Goal: Information Seeking & Learning: Compare options

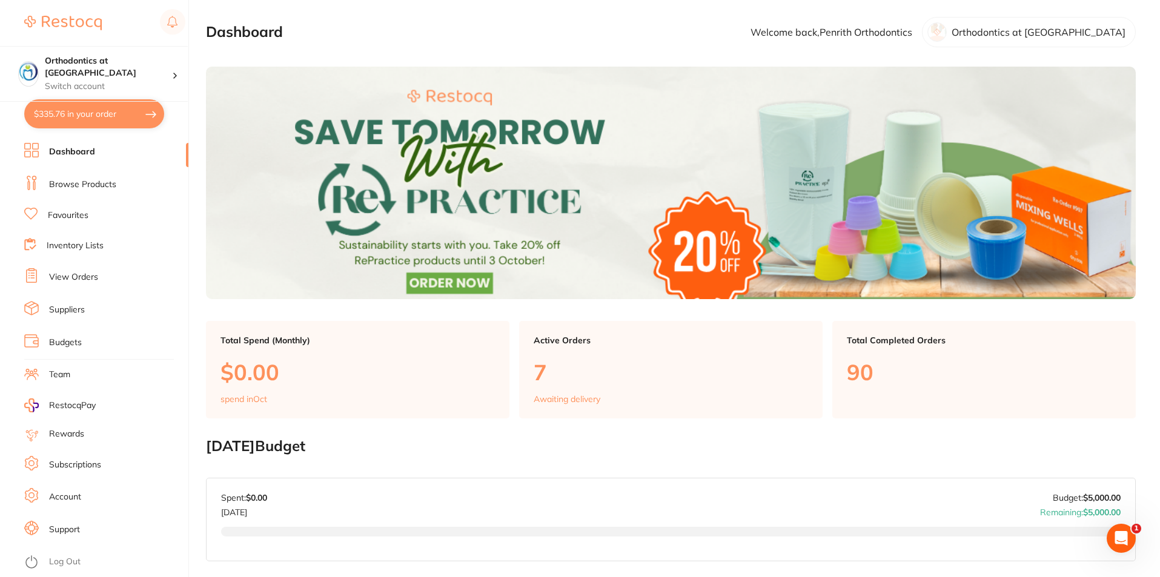
click at [94, 182] on link "Browse Products" at bounding box center [82, 185] width 67 height 12
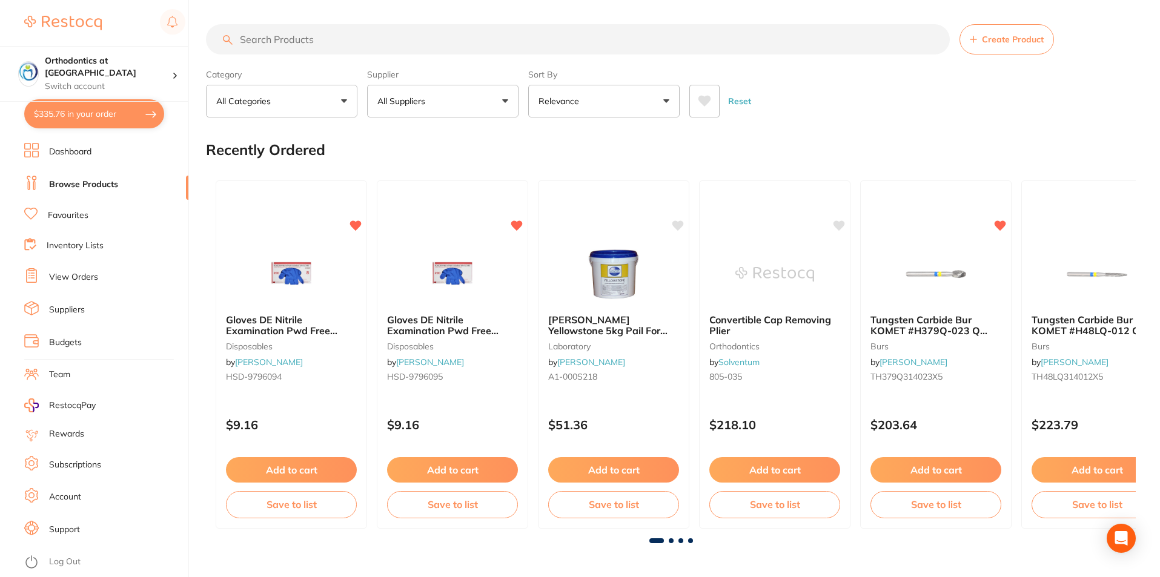
click at [64, 561] on link "Log Out" at bounding box center [64, 562] width 31 height 12
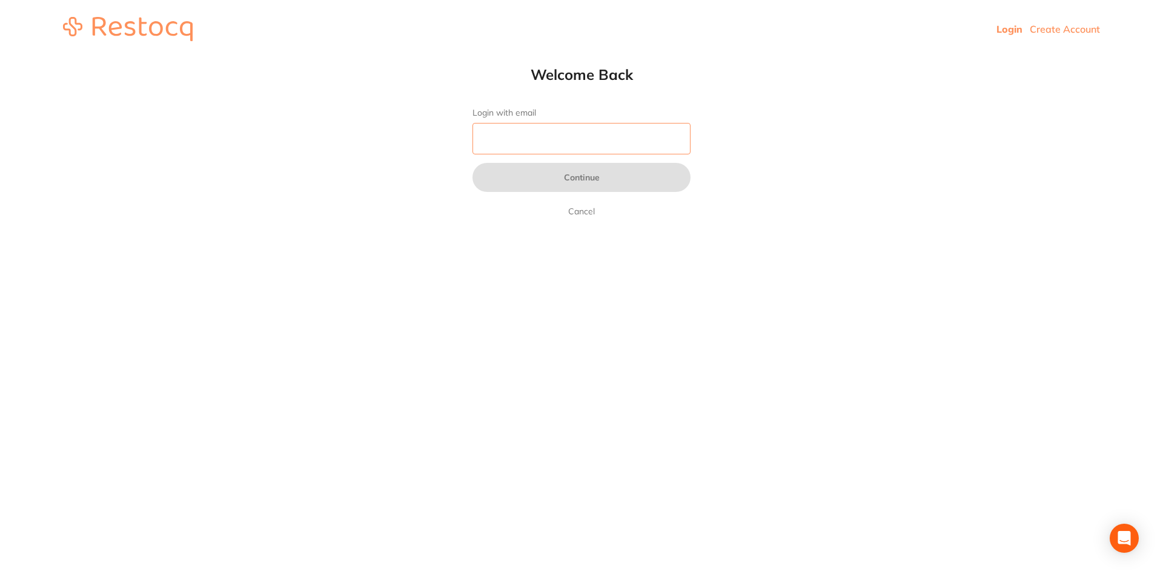
click at [524, 133] on input "Login with email" at bounding box center [581, 138] width 218 height 31
type input "[EMAIL_ADDRESS][DOMAIN_NAME]"
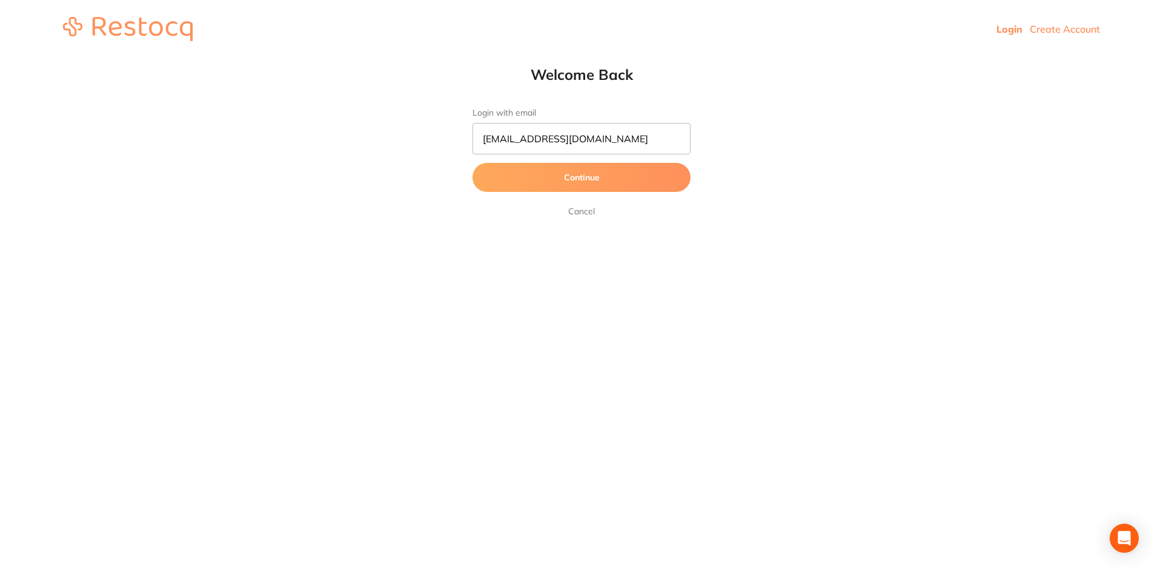
click at [574, 181] on button "Continue" at bounding box center [581, 177] width 218 height 29
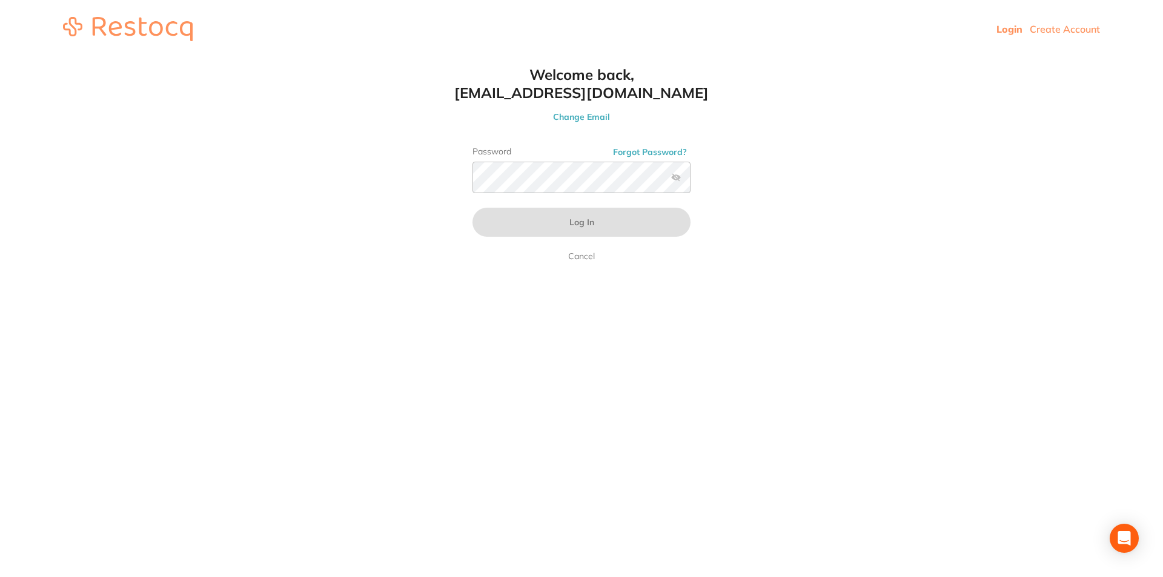
click at [675, 177] on label at bounding box center [676, 178] width 10 height 10
click at [690, 181] on input "checkbox" at bounding box center [690, 181] width 0 height 0
click at [495, 221] on button "Log In" at bounding box center [581, 222] width 218 height 29
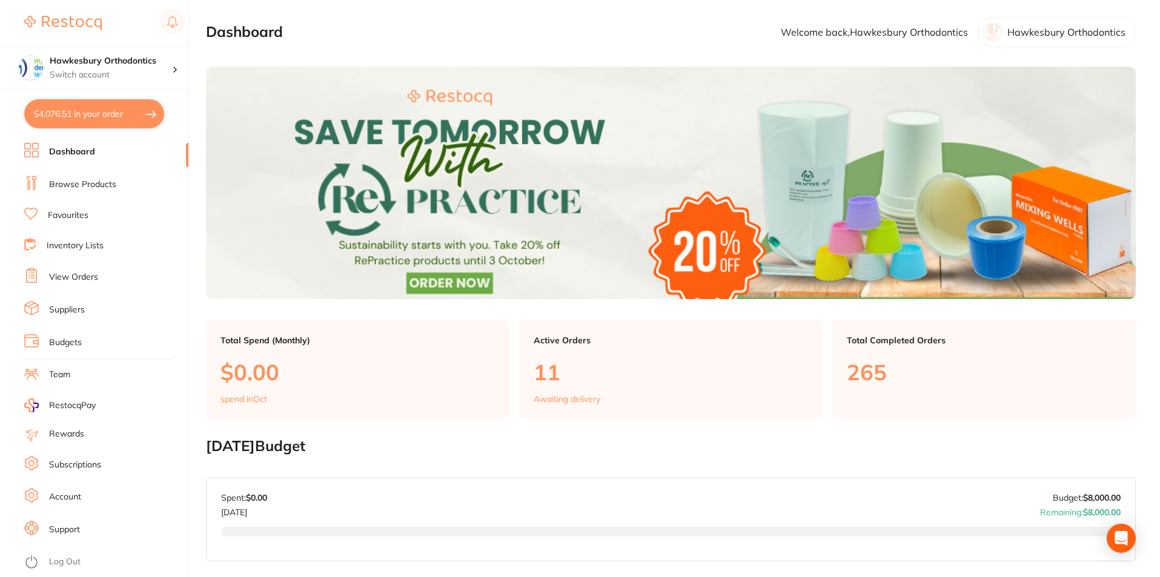
click at [104, 108] on button "$4,076.51 in your order" at bounding box center [94, 113] width 140 height 29
checkbox input "true"
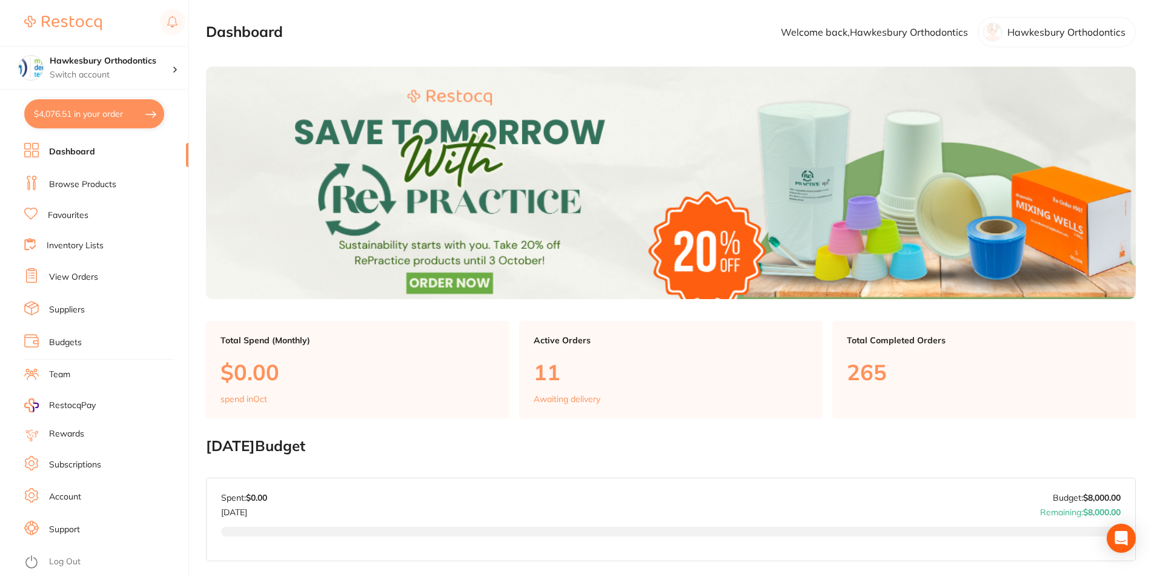
checkbox input "true"
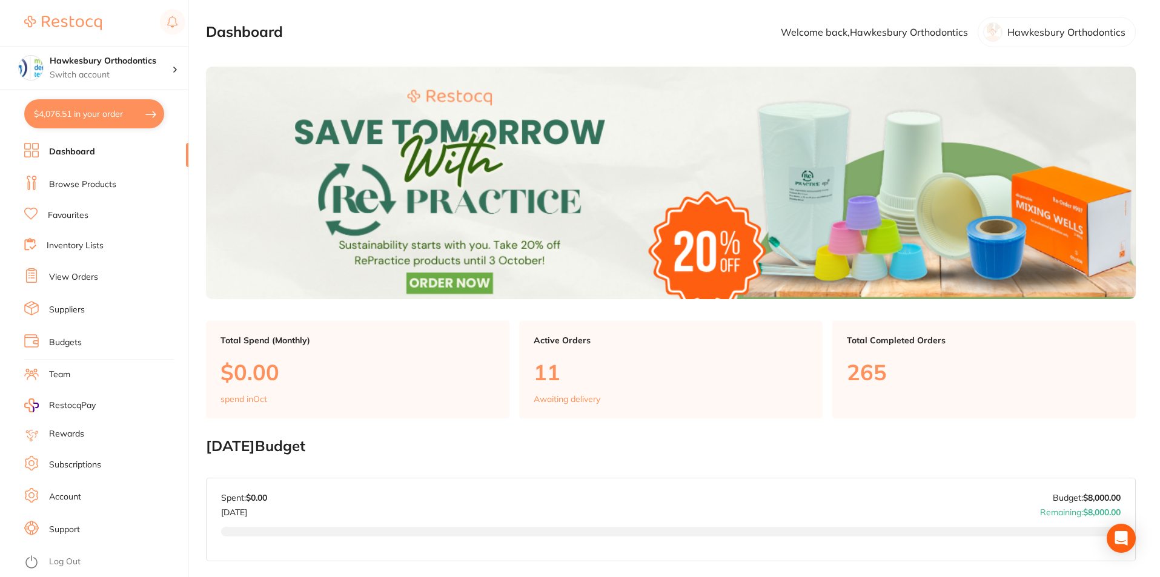
checkbox input "true"
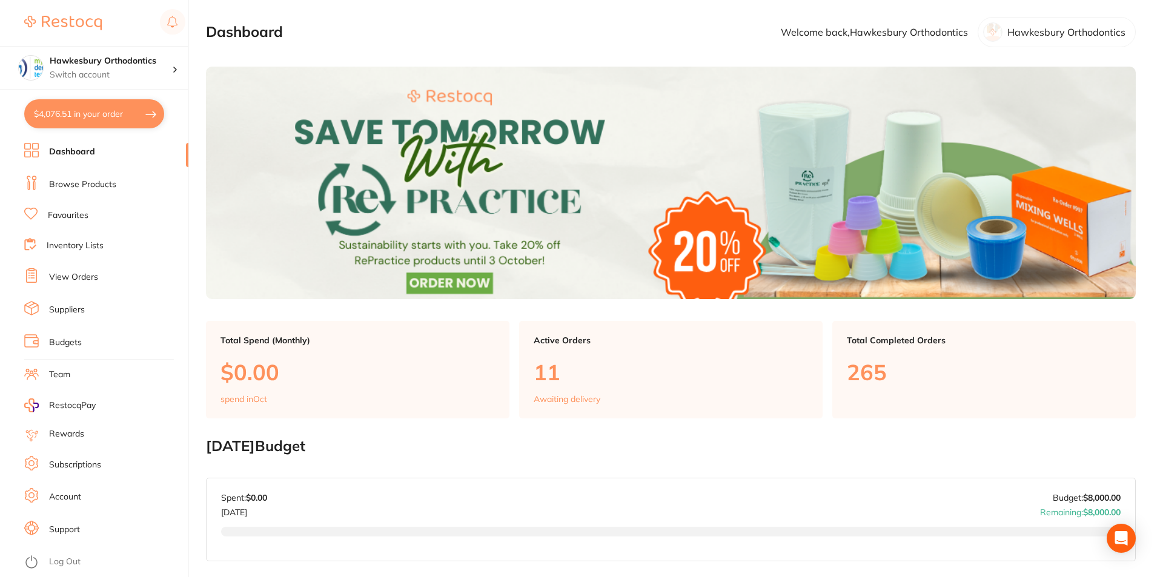
checkbox input "true"
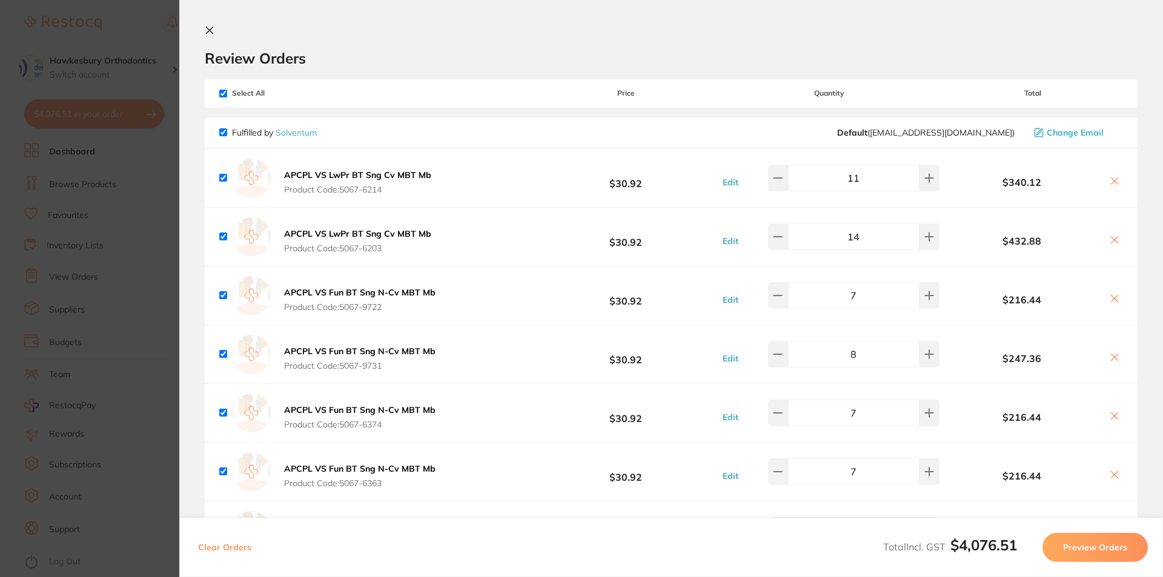
click at [116, 157] on section "Update RRP Set your pre negotiated price for this item. Item Agreed RRP (excl. …" at bounding box center [581, 288] width 1163 height 577
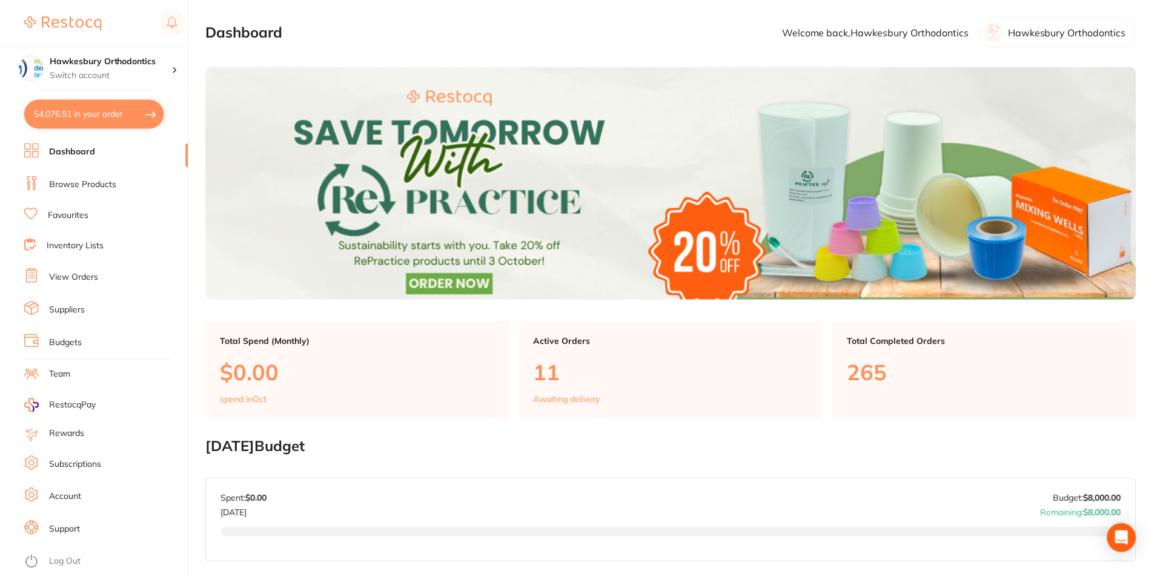
scroll to position [182, 0]
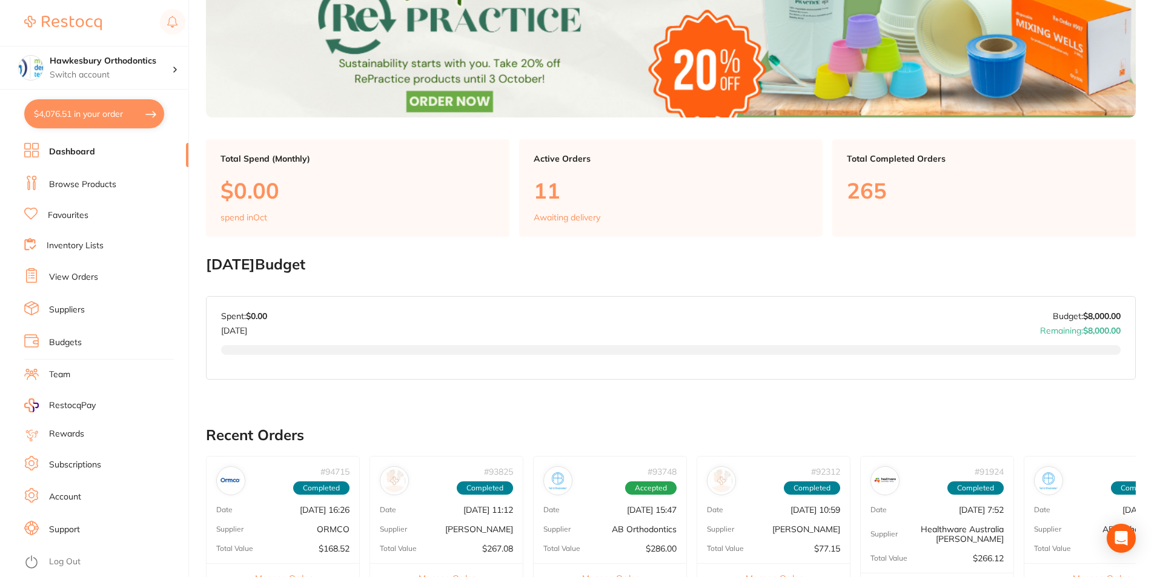
click at [87, 217] on link "Favourites" at bounding box center [68, 216] width 41 height 12
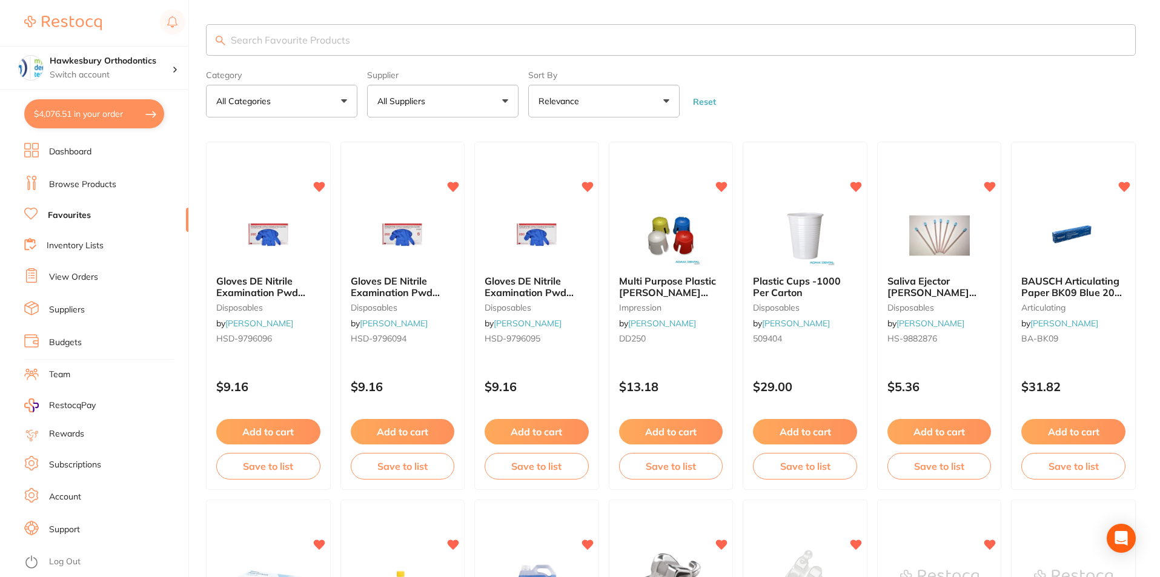
click at [505, 98] on button "All Suppliers" at bounding box center [442, 101] width 151 height 33
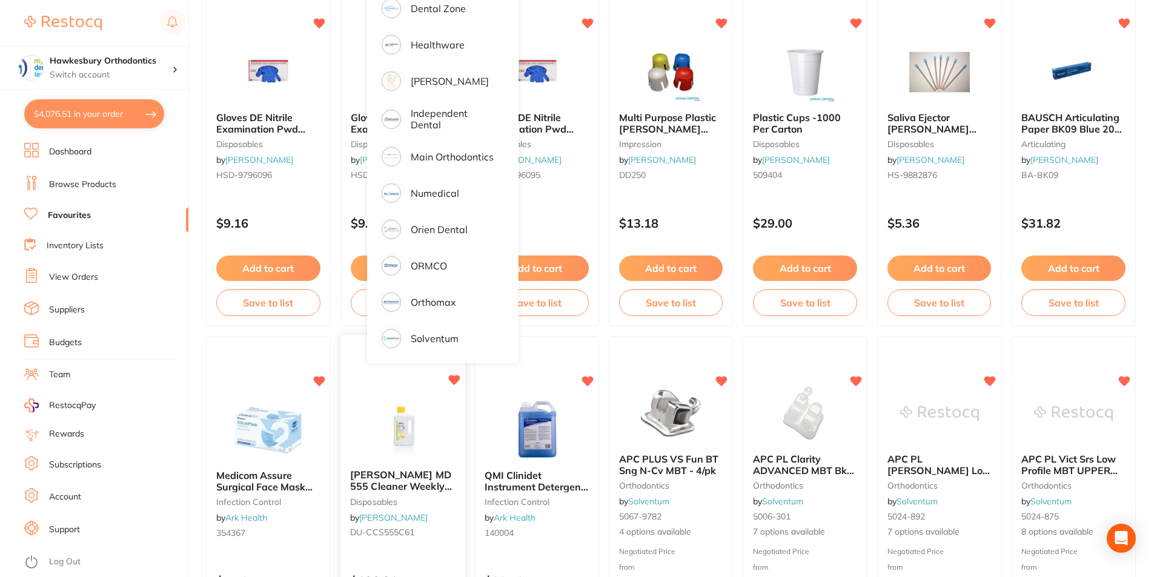
scroll to position [182, 0]
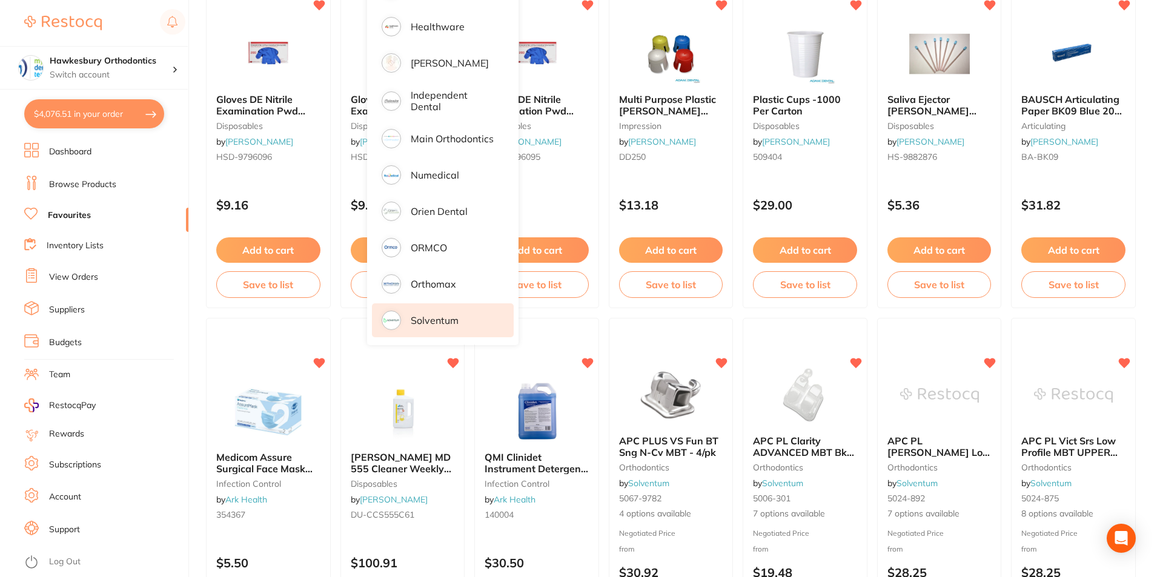
click at [443, 320] on p "Solventum" at bounding box center [435, 320] width 48 height 11
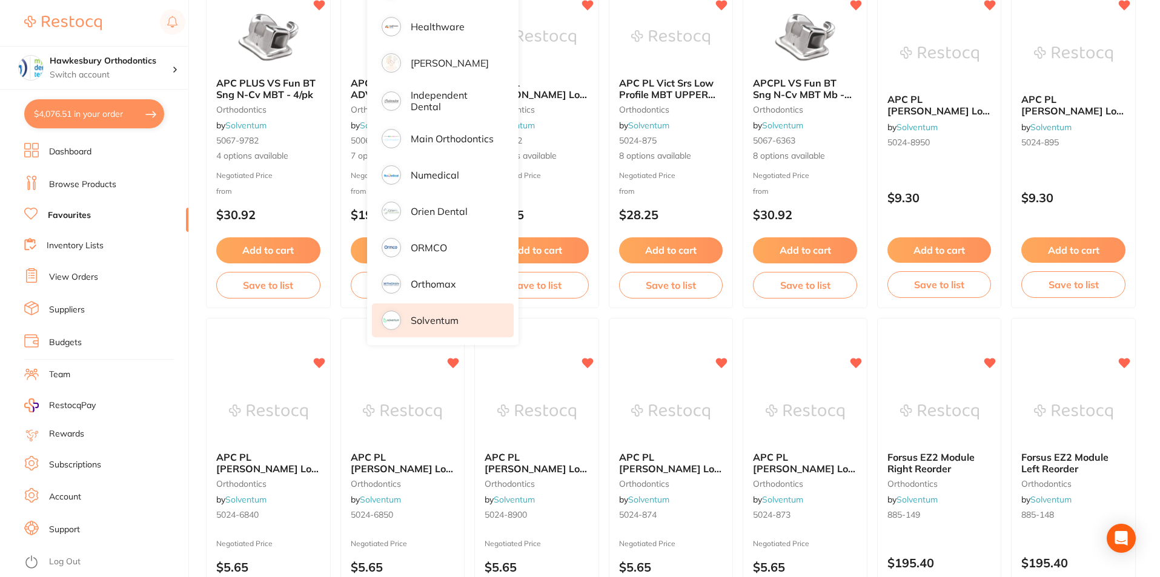
click at [166, 285] on li "View Orders" at bounding box center [106, 277] width 164 height 18
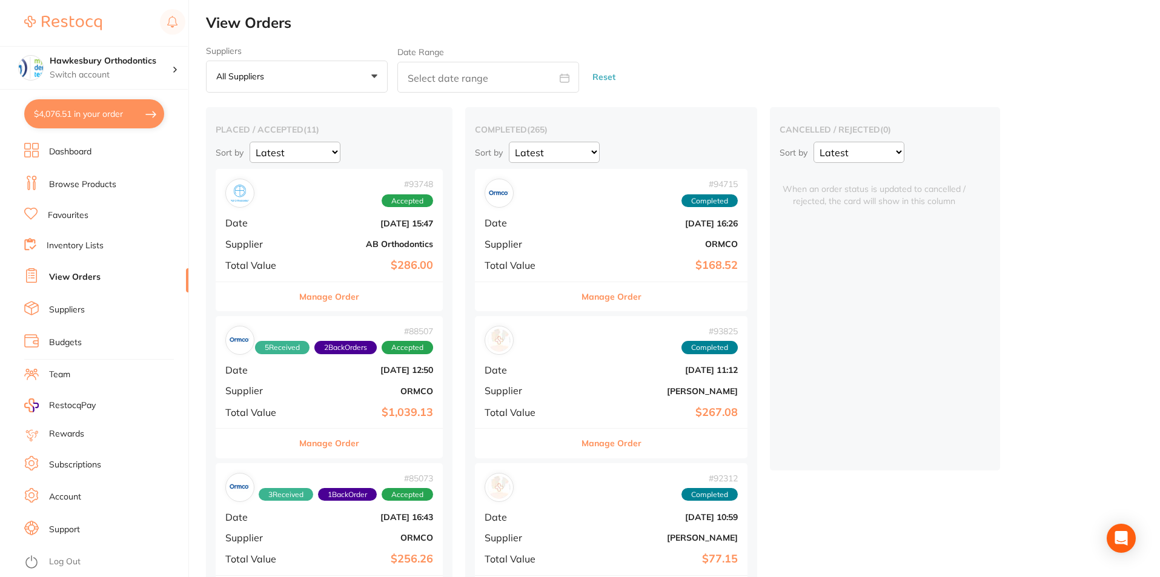
click at [76, 216] on link "Favourites" at bounding box center [68, 216] width 41 height 12
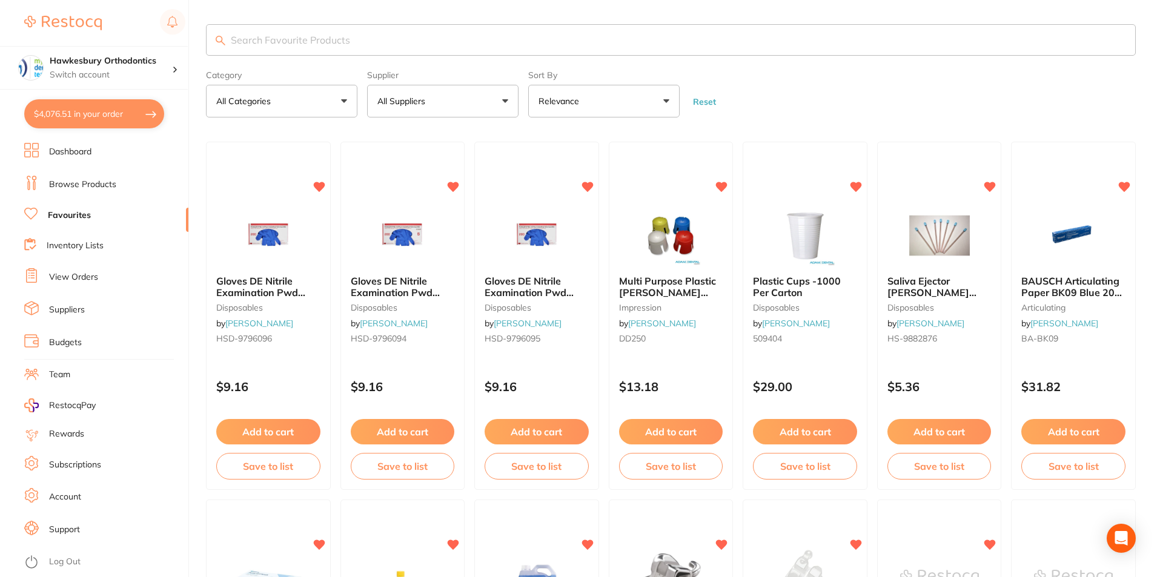
click at [508, 99] on button "All Suppliers" at bounding box center [442, 101] width 151 height 33
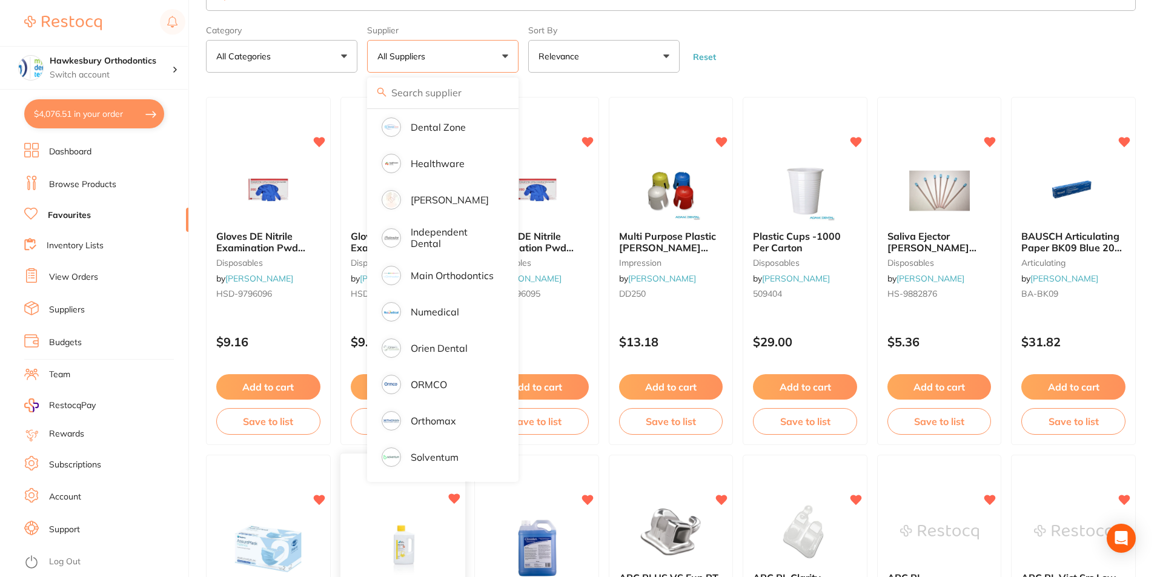
scroll to position [121, 0]
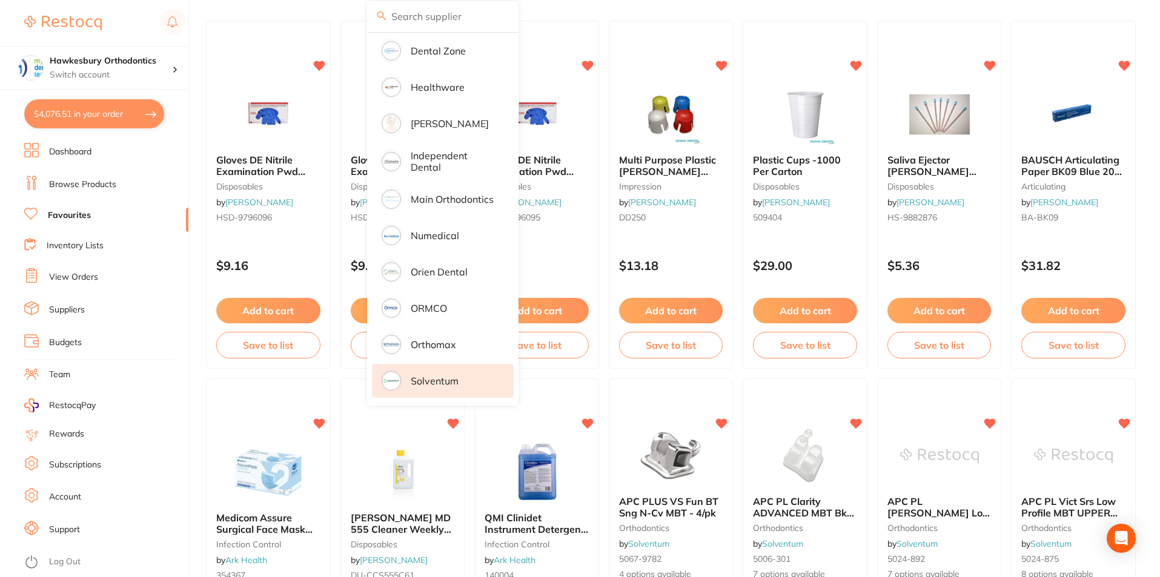
click at [432, 377] on p "Solventum" at bounding box center [435, 380] width 48 height 11
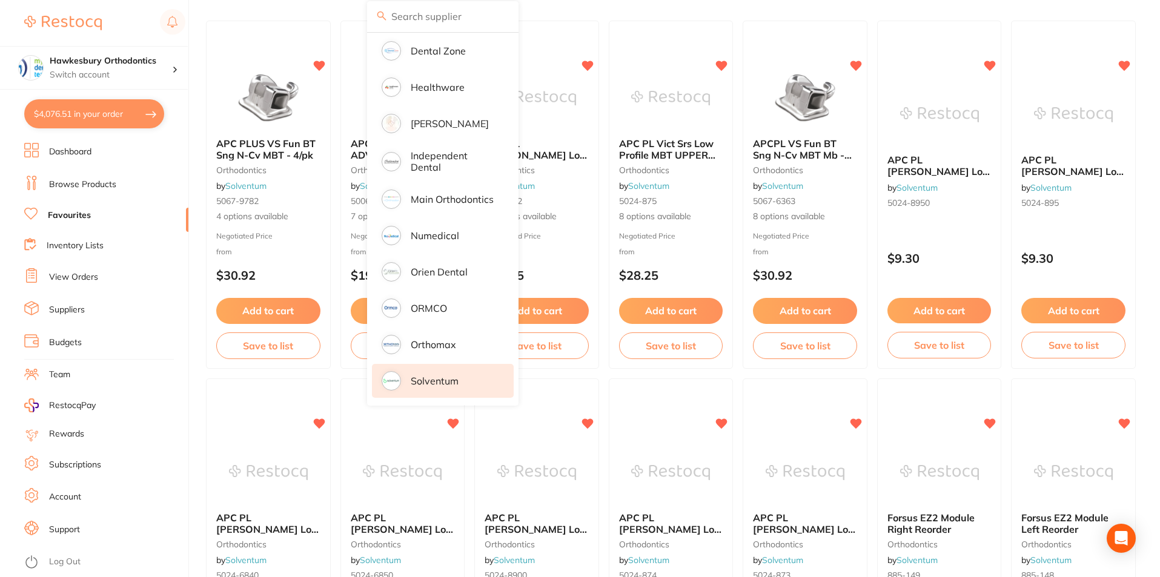
click at [468, 377] on li "Solventum" at bounding box center [443, 381] width 142 height 34
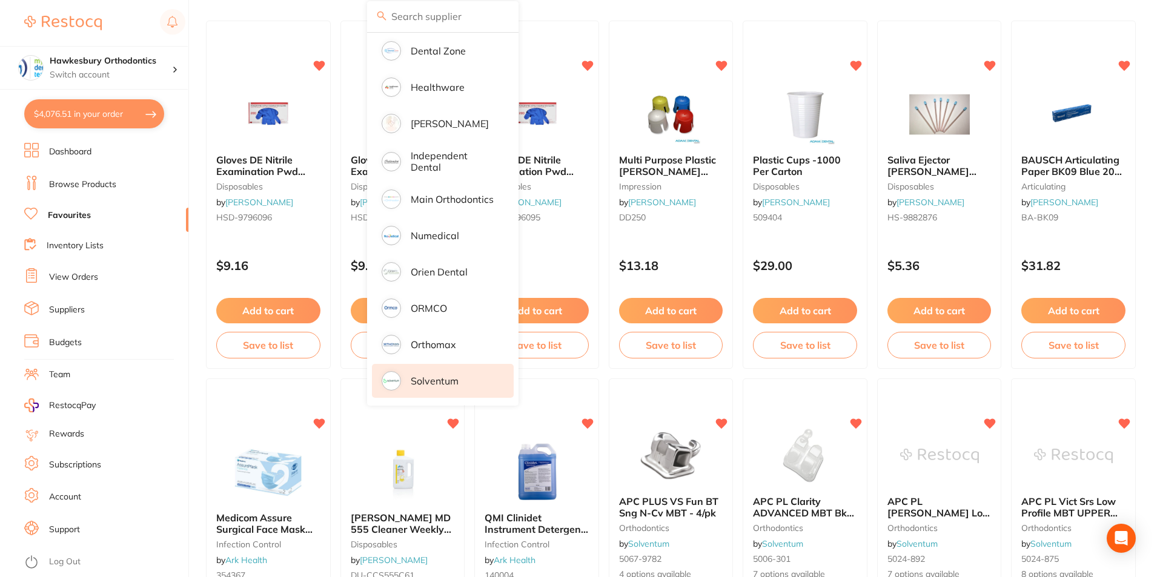
click at [439, 377] on p "Solventum" at bounding box center [435, 380] width 48 height 11
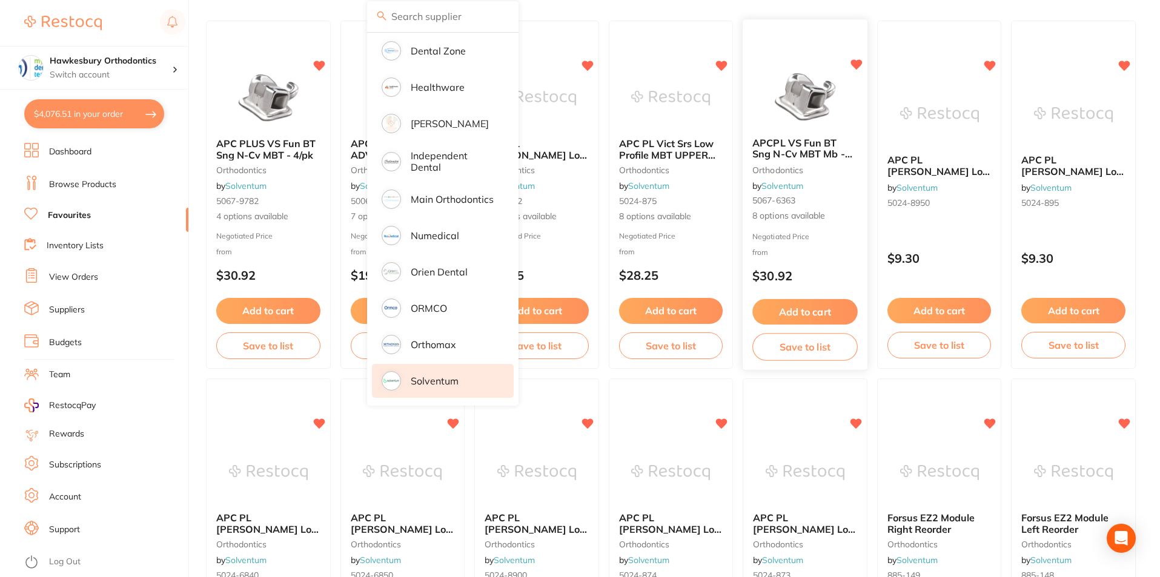
click at [813, 140] on span "APCPL VS Fun BT Sng N-Cv MBT Mb - 4/pk" at bounding box center [802, 154] width 100 height 35
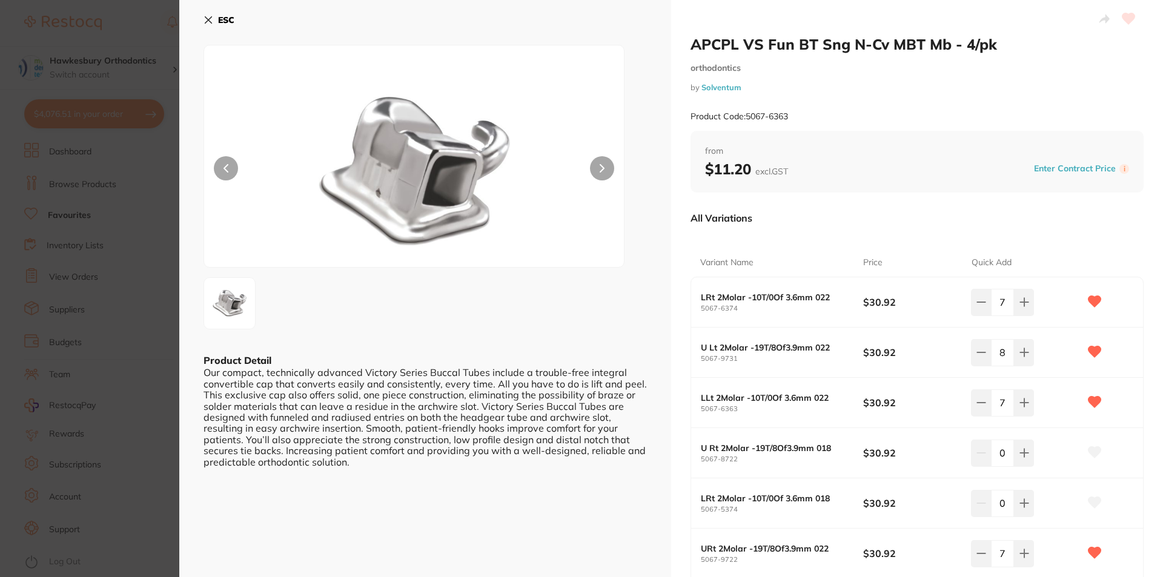
click at [205, 18] on icon at bounding box center [208, 20] width 10 height 10
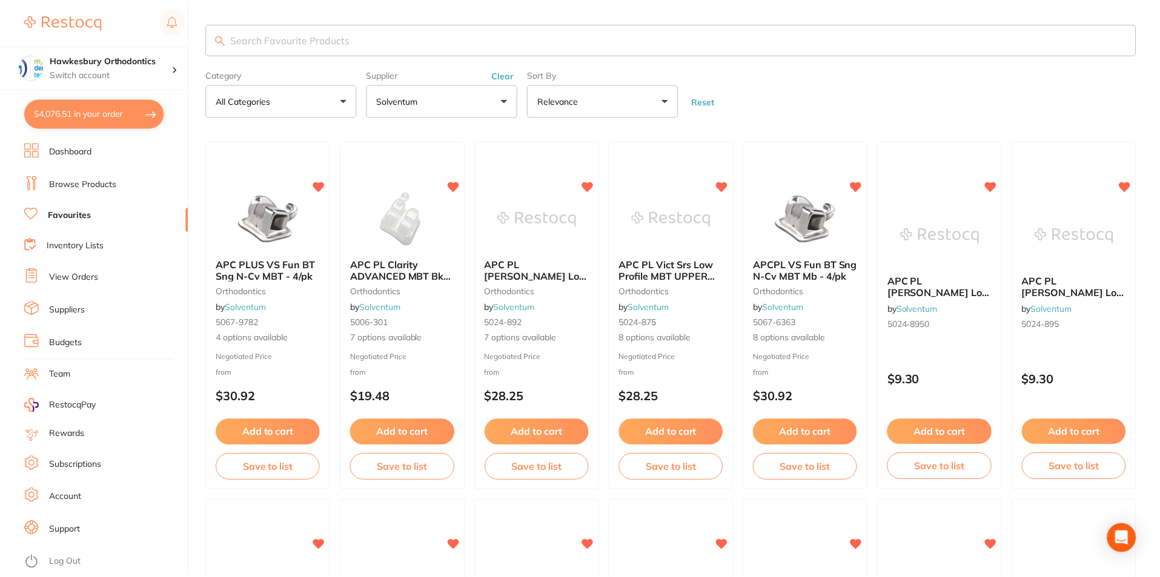
scroll to position [121, 0]
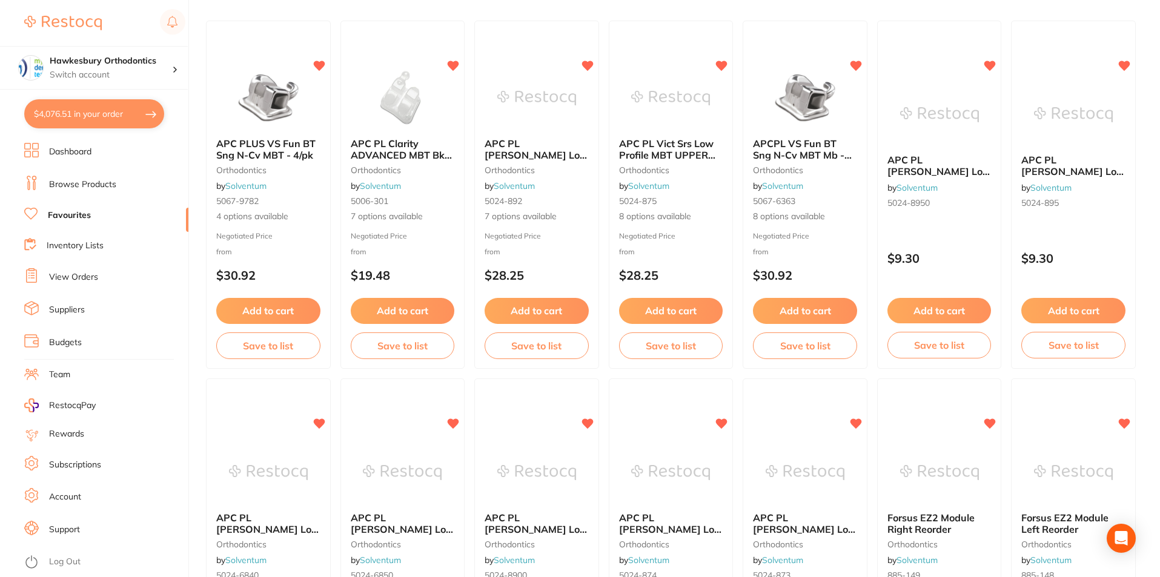
click at [539, 165] on small "orthodontics" at bounding box center [536, 170] width 104 height 10
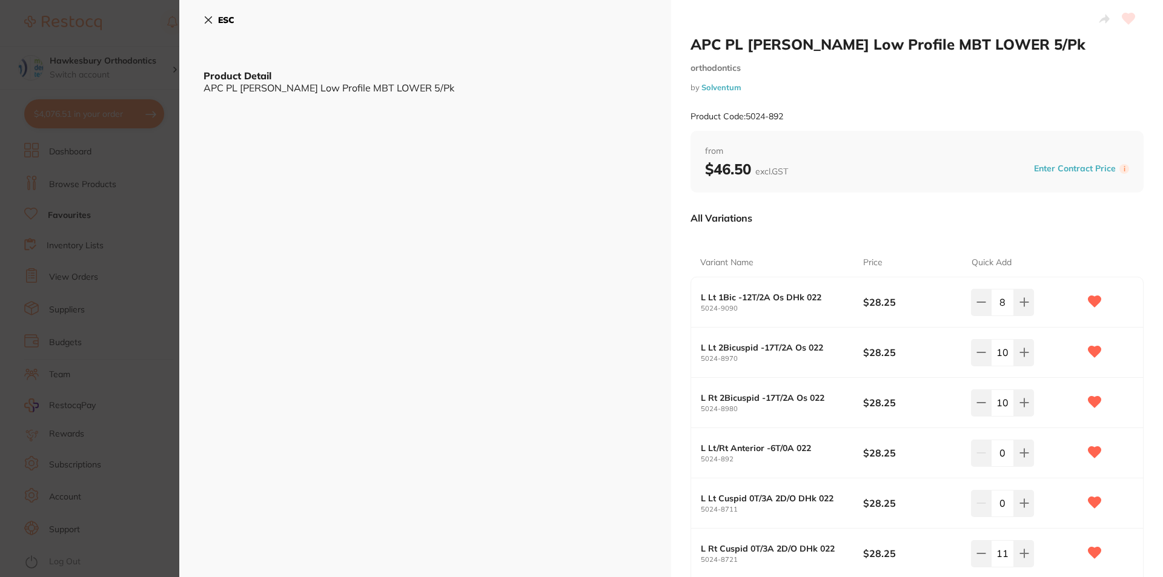
click at [207, 19] on icon at bounding box center [208, 20] width 10 height 10
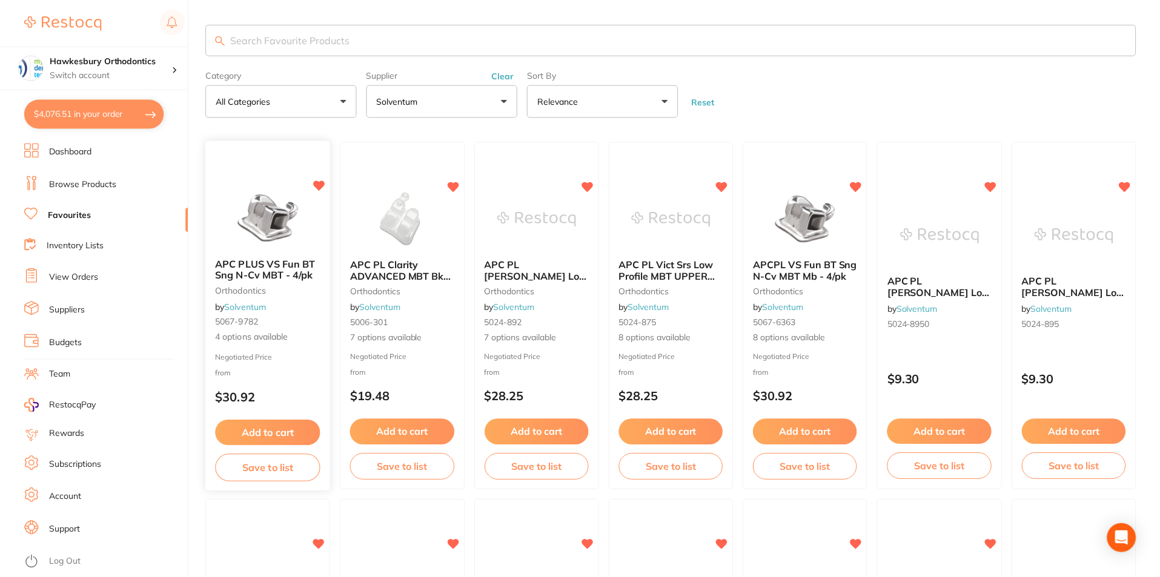
scroll to position [121, 0]
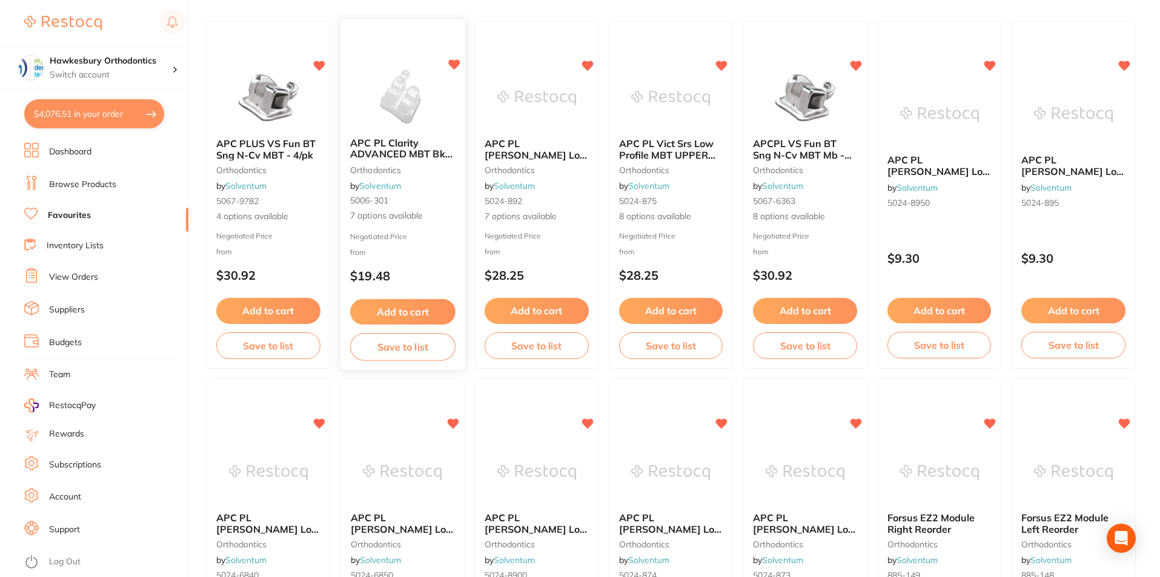
click at [396, 156] on span "APC PL Clarity ADVANCED MBT Bkt CERAMIC 5/pk" at bounding box center [401, 154] width 102 height 35
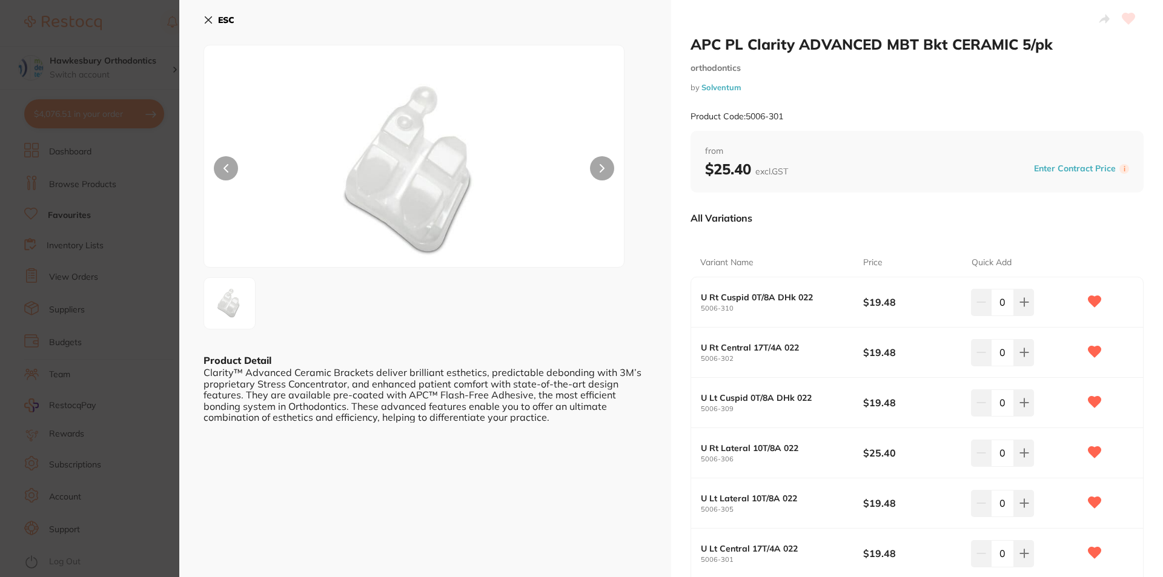
click at [208, 16] on icon at bounding box center [208, 20] width 10 height 10
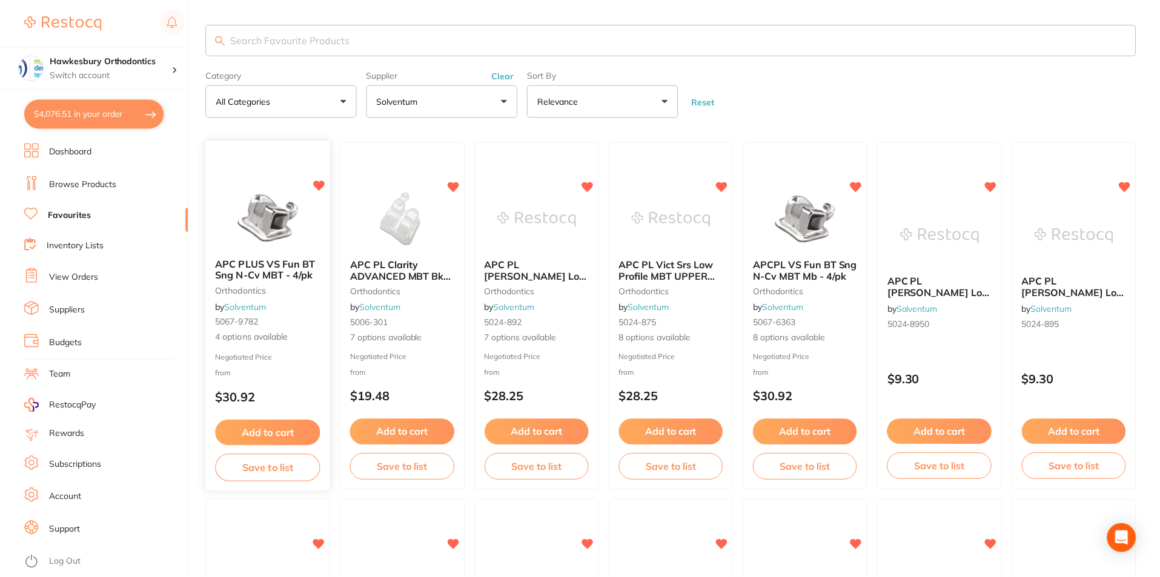
scroll to position [121, 0]
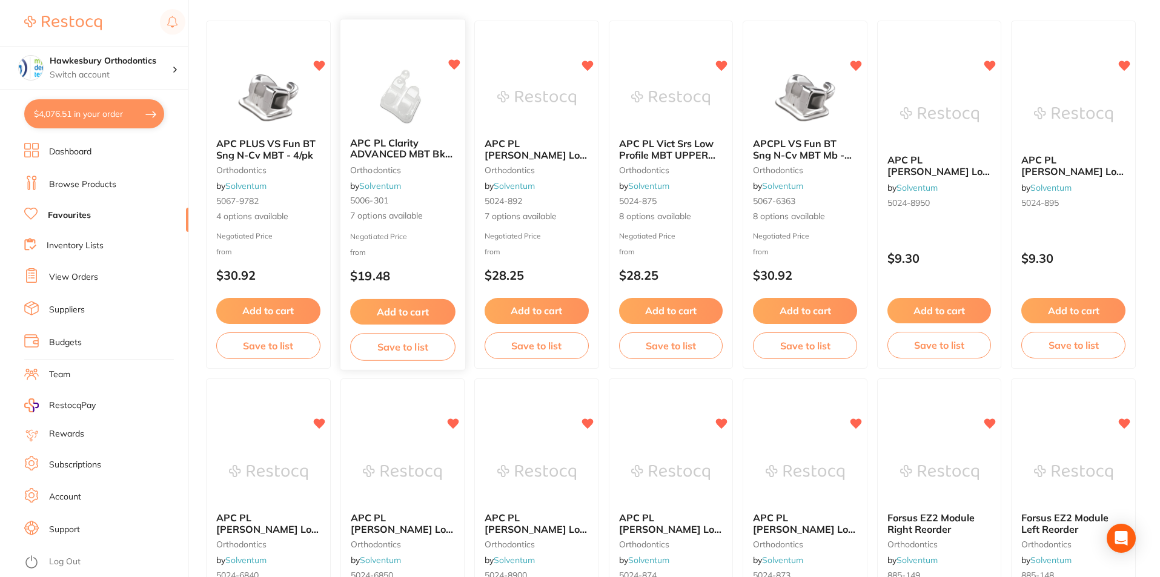
click at [395, 150] on span "APC PL Clarity ADVANCED MBT Bkt CERAMIC 5/pk" at bounding box center [401, 154] width 102 height 35
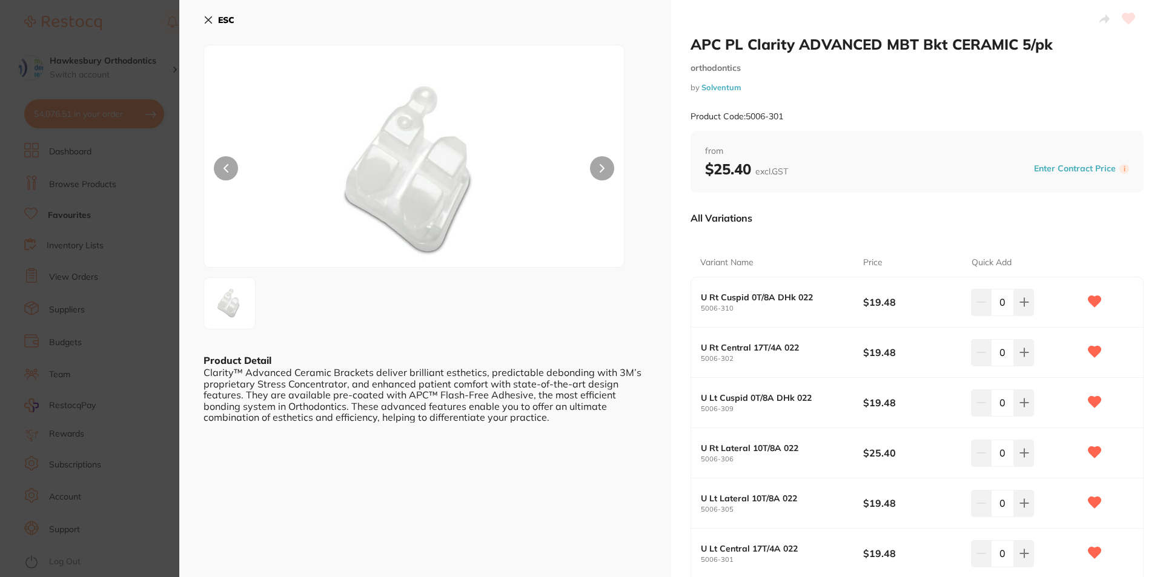
click at [208, 18] on icon at bounding box center [208, 20] width 10 height 10
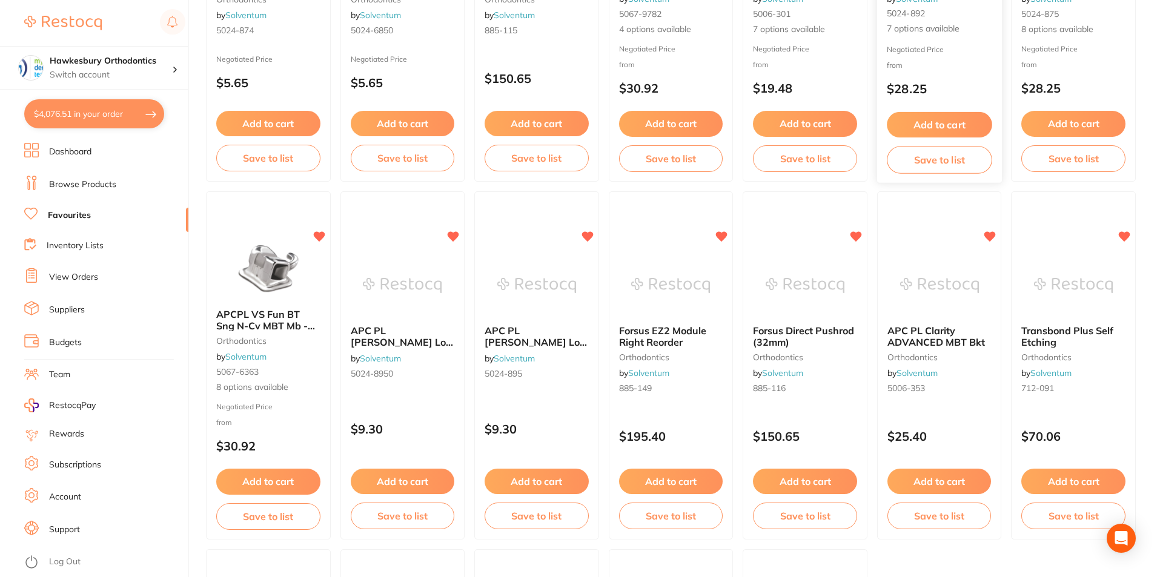
scroll to position [484, 0]
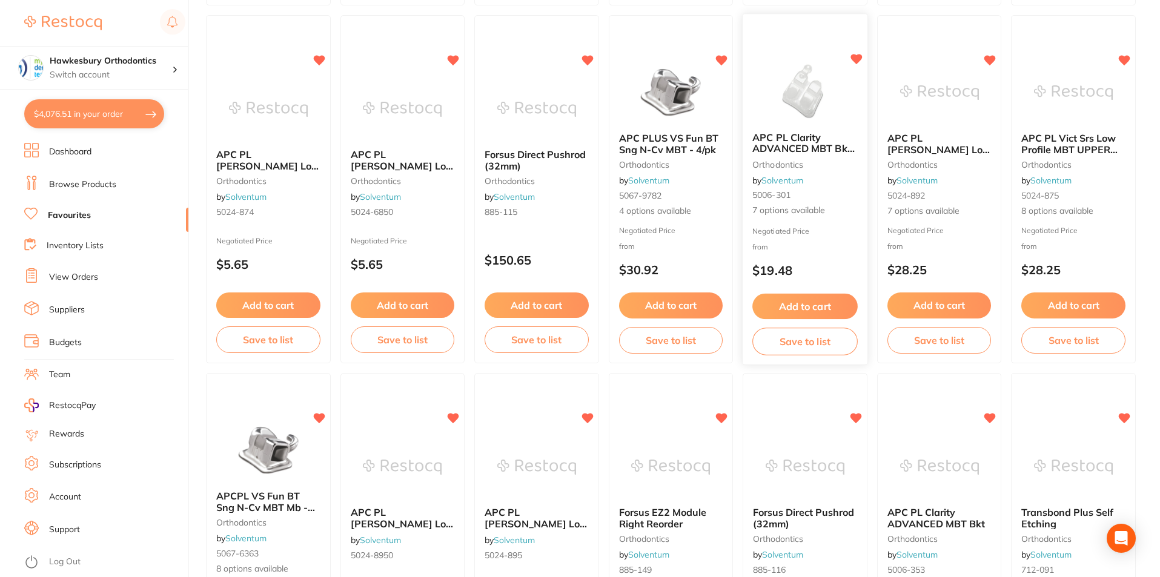
click at [781, 142] on span "APC PL Clarity ADVANCED MBT Bkt CERAMIC 5/pk" at bounding box center [803, 148] width 102 height 35
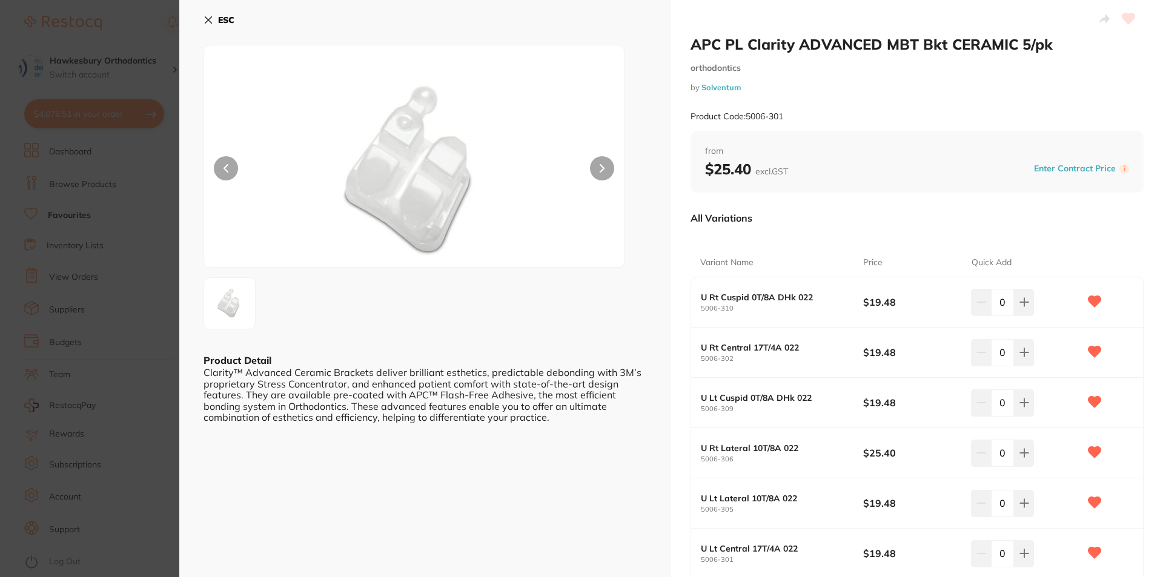
click at [212, 18] on icon at bounding box center [208, 20] width 10 height 10
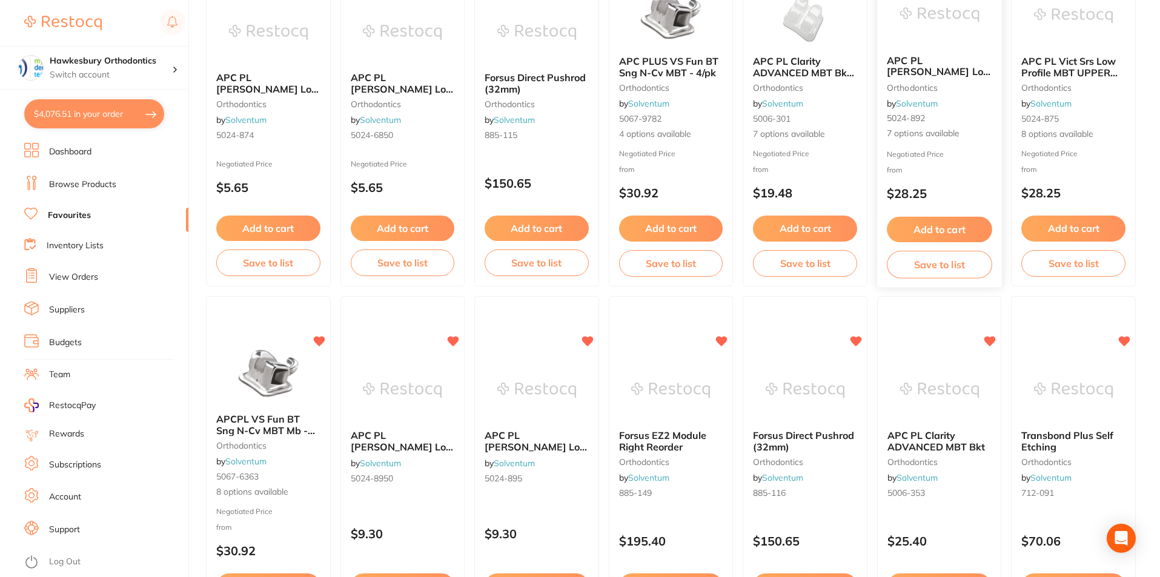
scroll to position [484, 0]
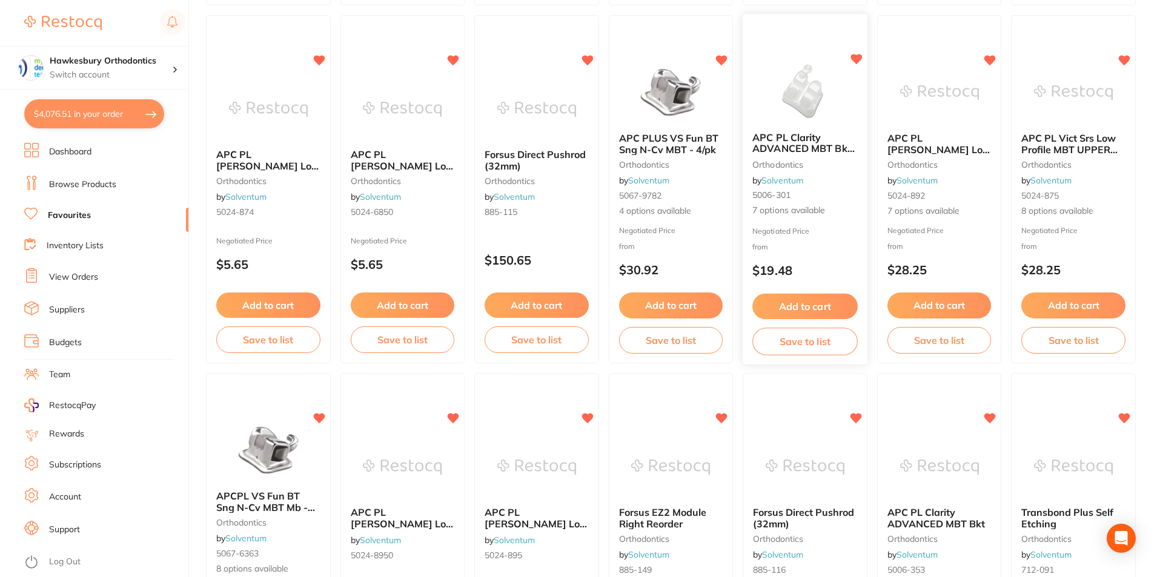
click at [777, 160] on small "orthodontics" at bounding box center [804, 165] width 105 height 10
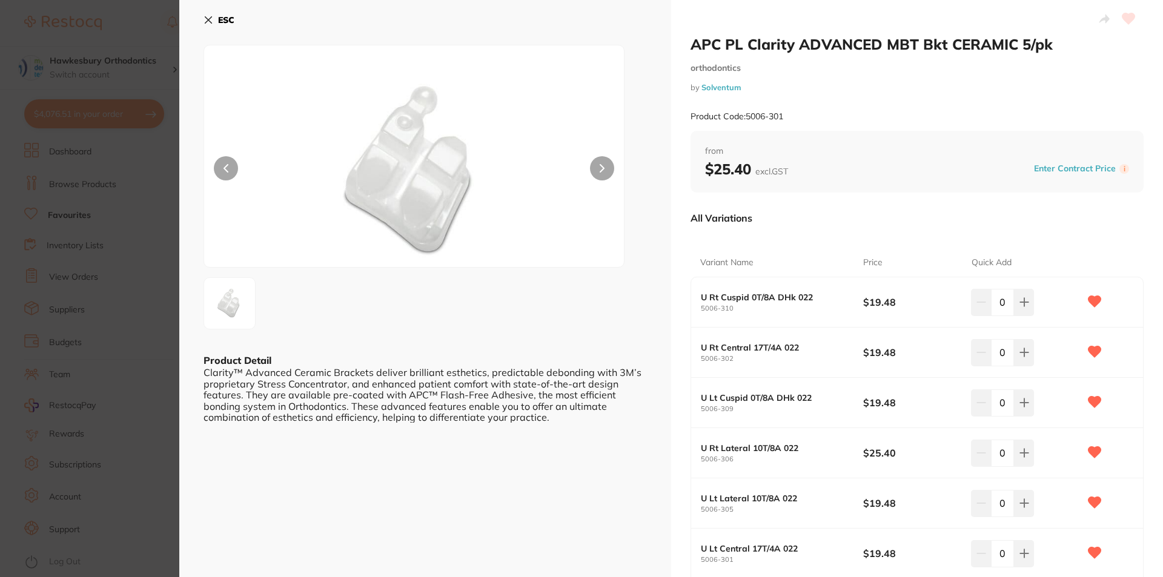
click at [207, 18] on icon at bounding box center [208, 20] width 7 height 7
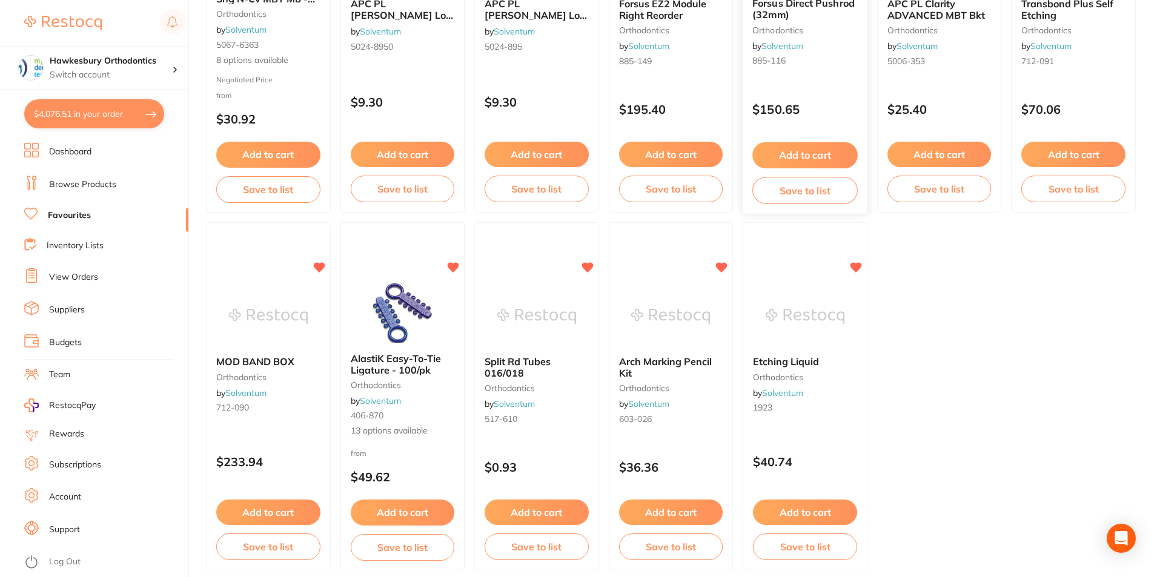
scroll to position [1030, 0]
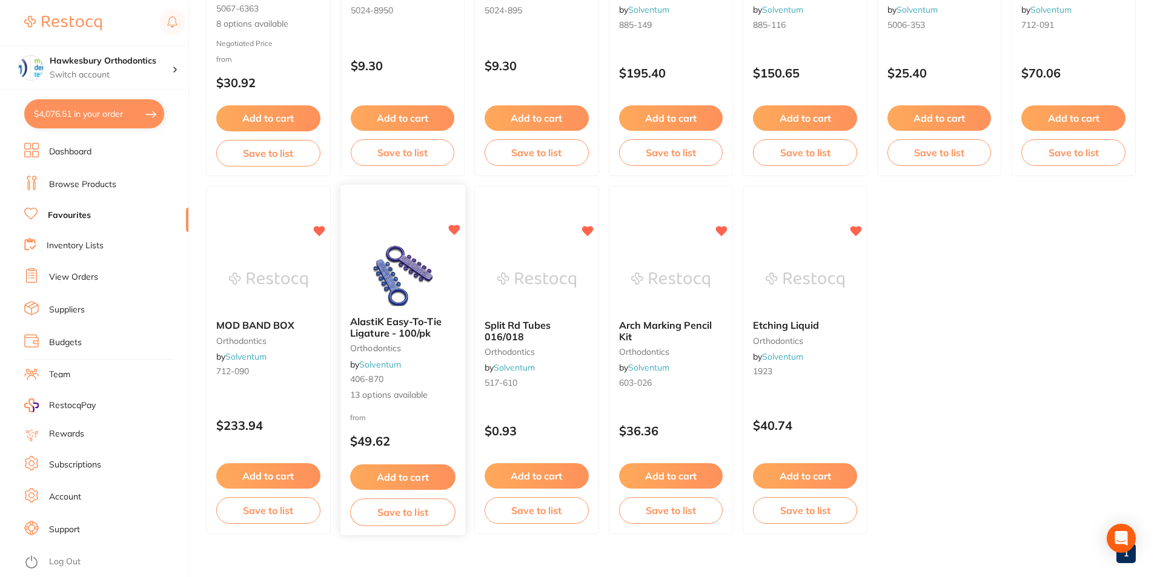
click at [392, 325] on span "AlastiK Easy-To-Tie Ligature - 100/pk" at bounding box center [395, 328] width 91 height 24
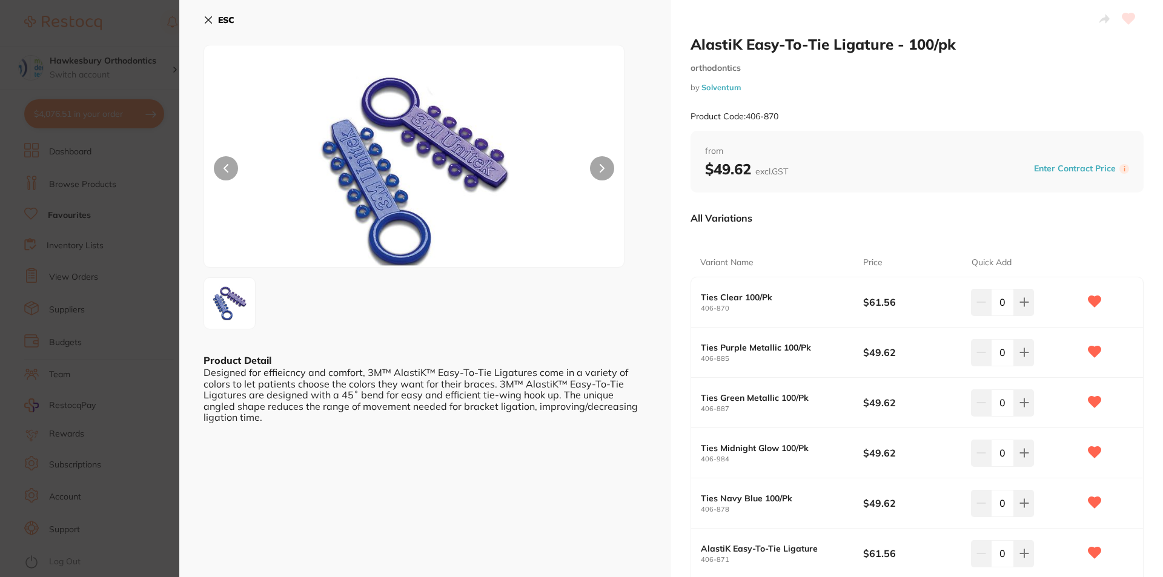
click at [203, 19] on div "ESC Product Detail Designed for effieicncy and comfort, 3M™ AlastiK™ Easy-To-Ti…" at bounding box center [425, 509] width 492 height 1019
click at [211, 15] on button "ESC" at bounding box center [218, 20] width 31 height 21
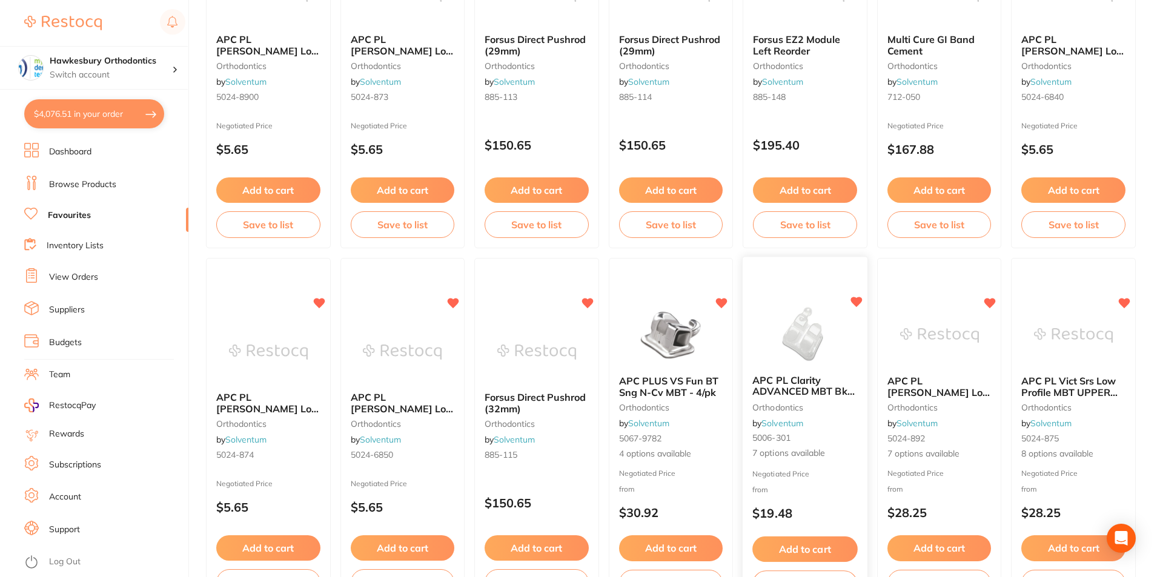
scroll to position [242, 0]
click at [794, 385] on span "APC PL Clarity ADVANCED MBT Bkt CERAMIC 5/pk" at bounding box center [803, 391] width 102 height 35
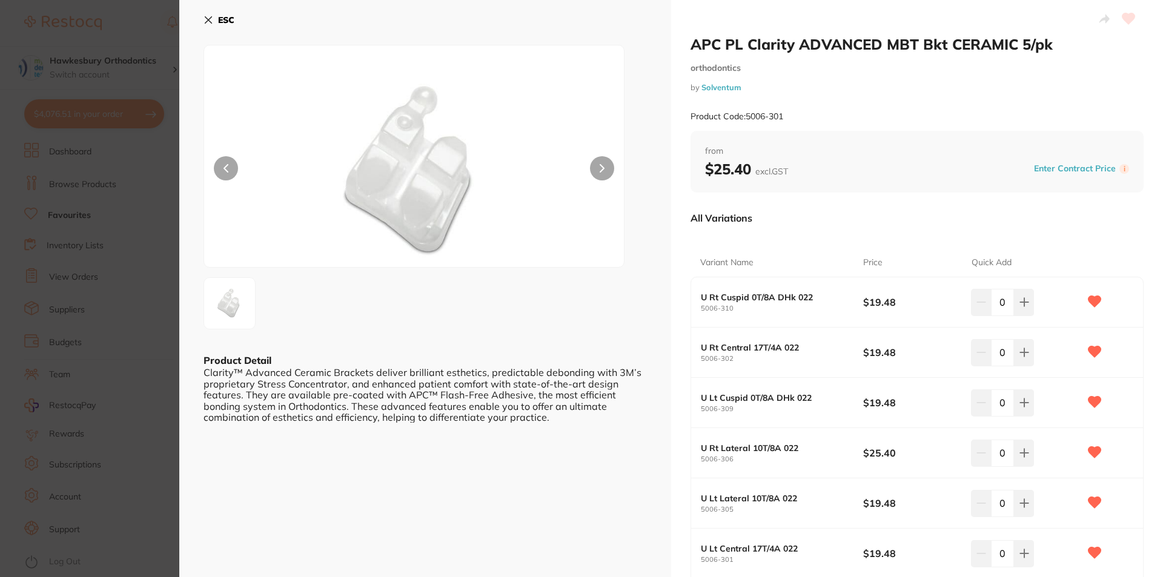
click at [207, 19] on icon at bounding box center [208, 20] width 7 height 7
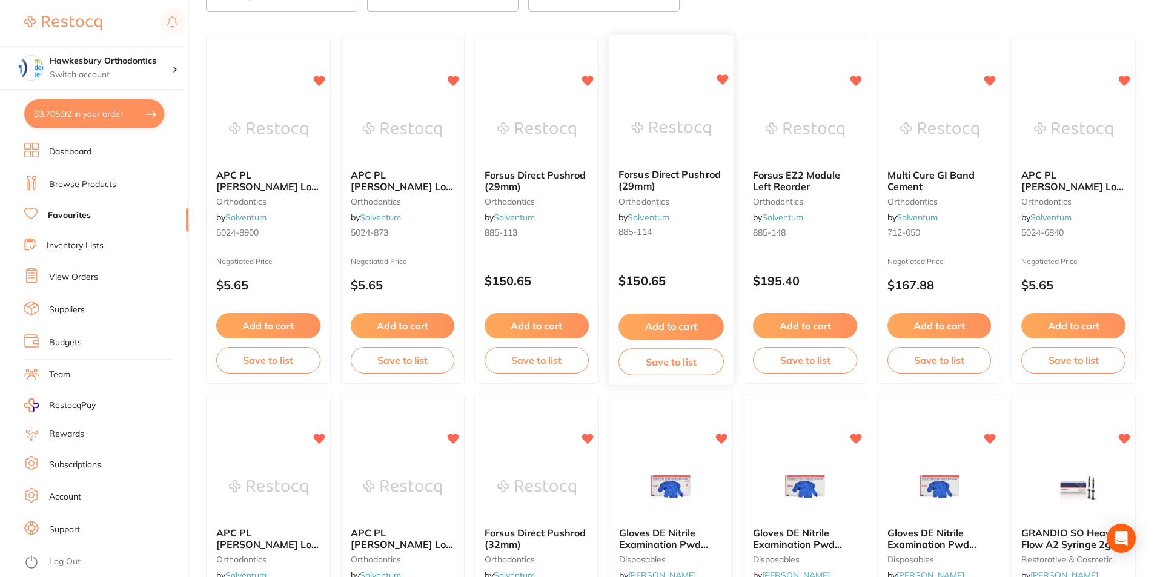
scroll to position [61, 0]
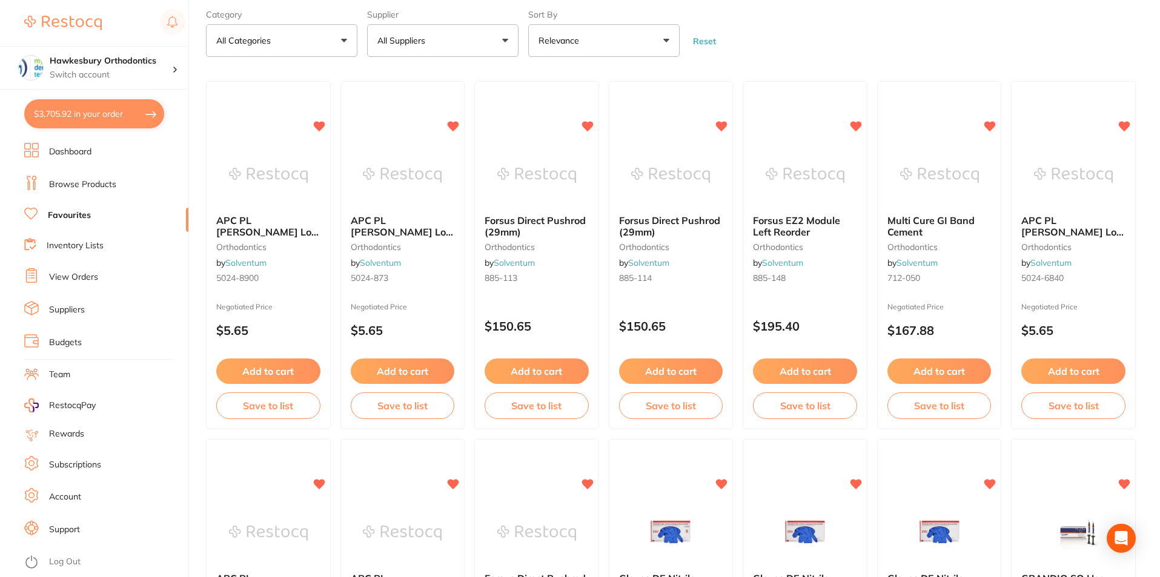
click at [501, 40] on button "All Suppliers" at bounding box center [442, 40] width 151 height 33
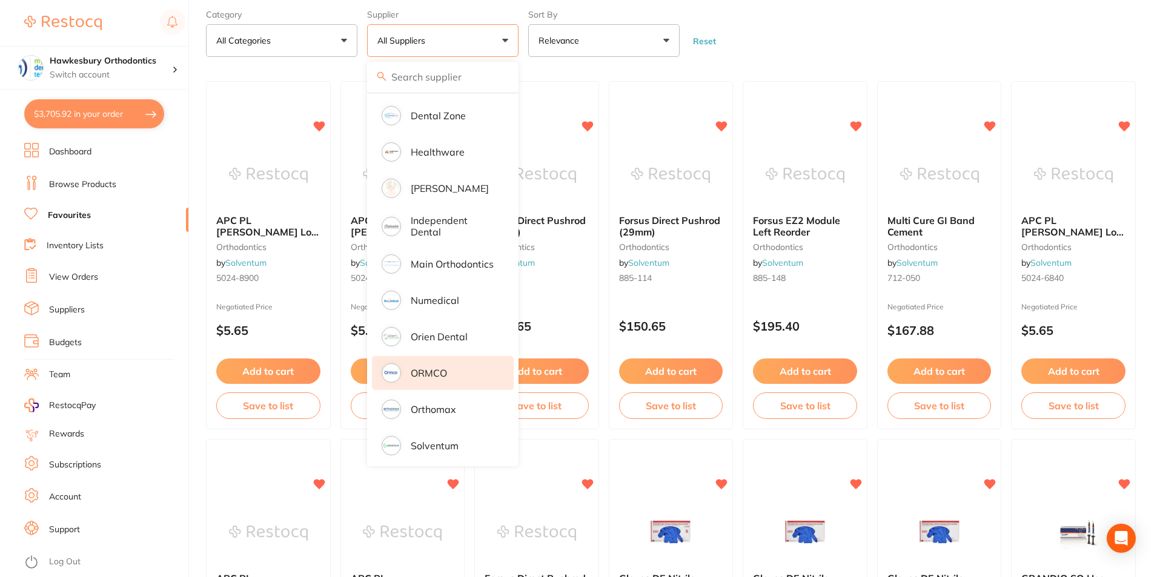
scroll to position [148, 0]
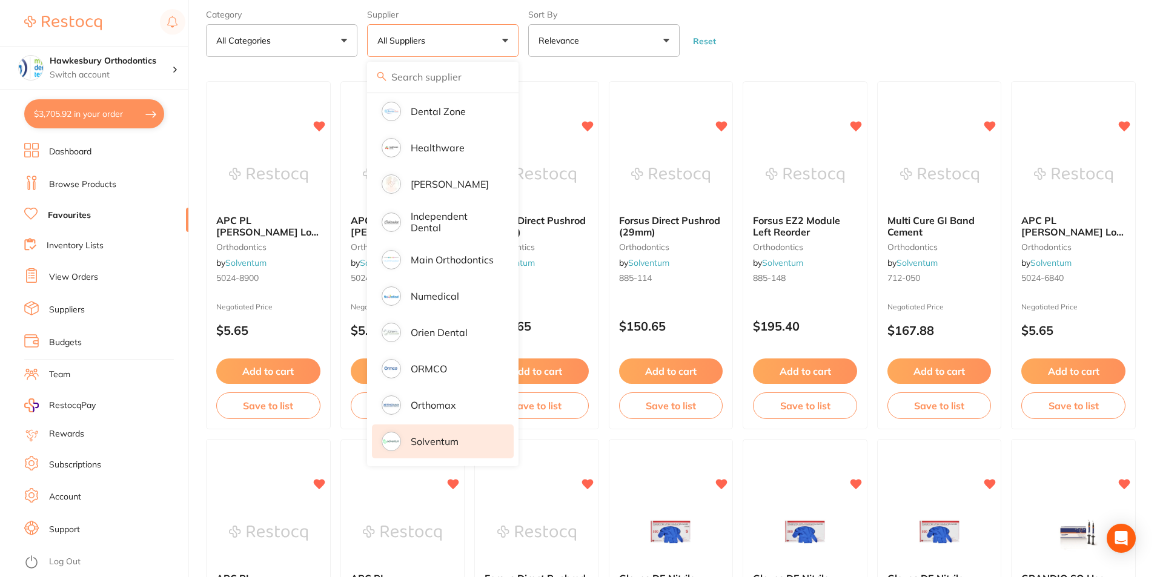
click at [413, 440] on p "Solventum" at bounding box center [435, 441] width 48 height 11
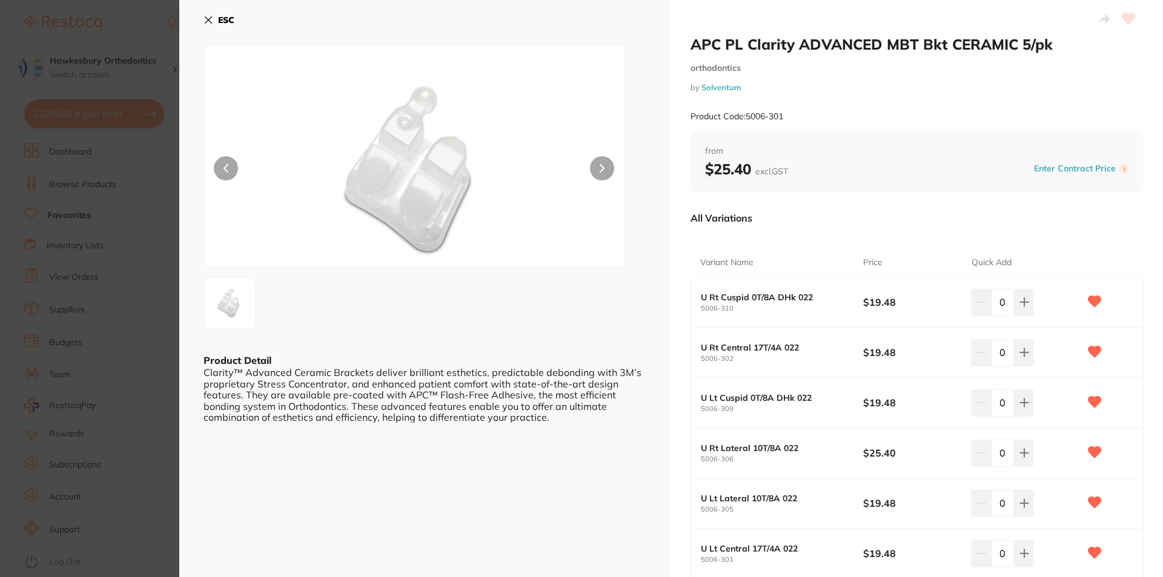
click at [208, 19] on icon at bounding box center [208, 20] width 7 height 7
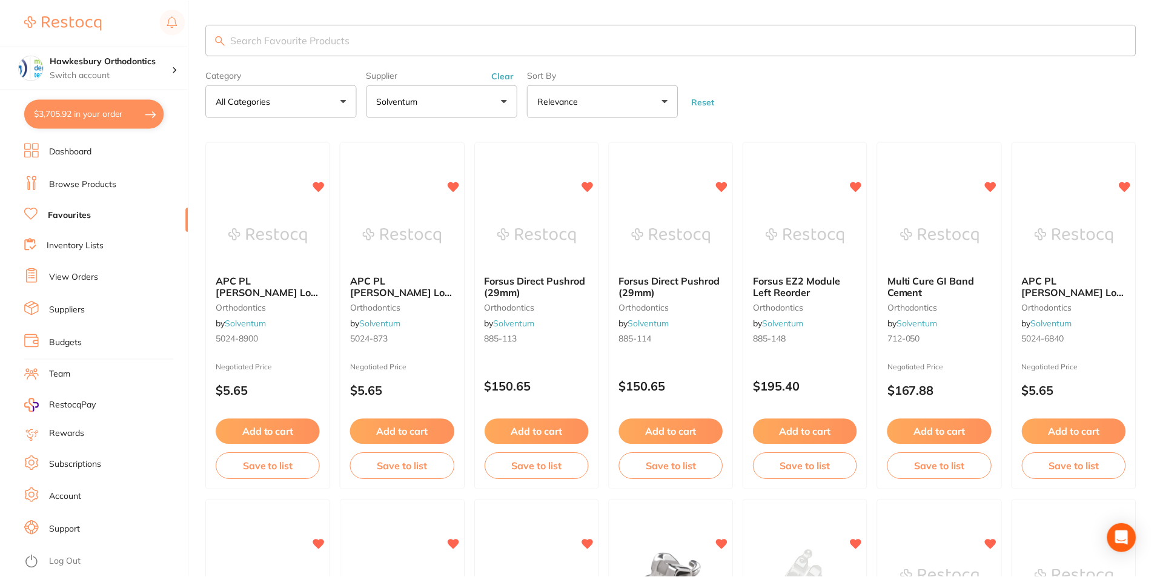
scroll to position [61, 0]
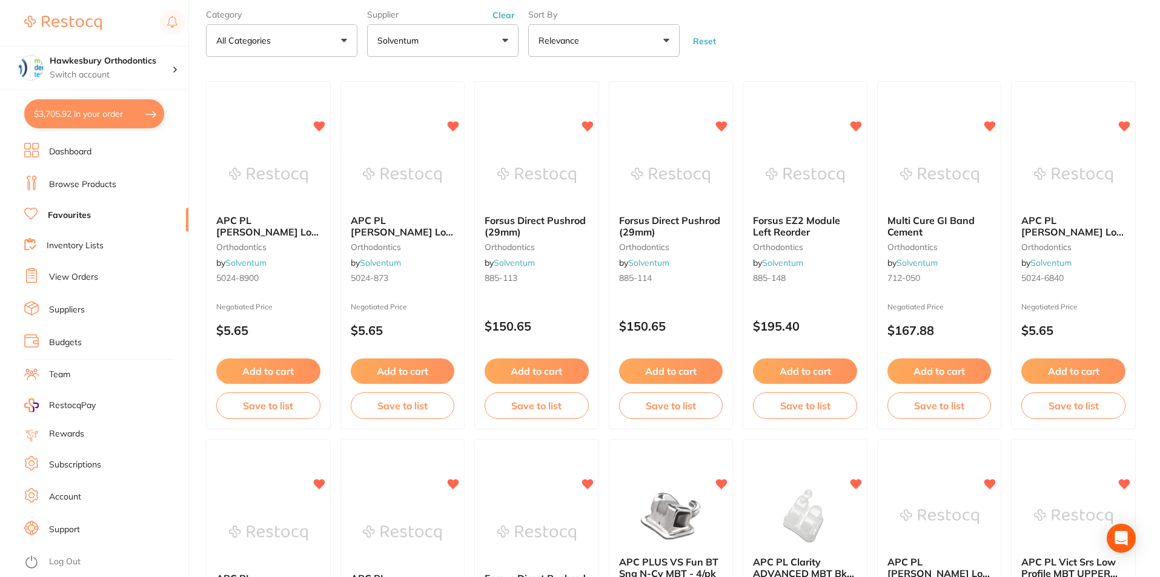
click at [857, 48] on form "Category All Categories All Categories orthodontics Clear Category false All Ca…" at bounding box center [671, 31] width 930 height 52
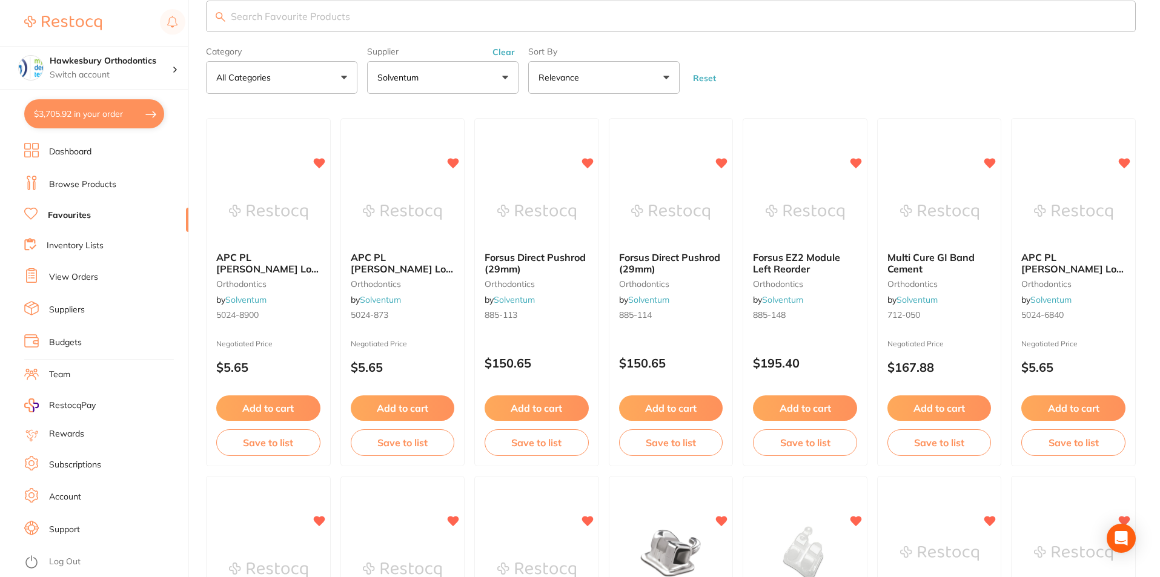
scroll to position [0, 0]
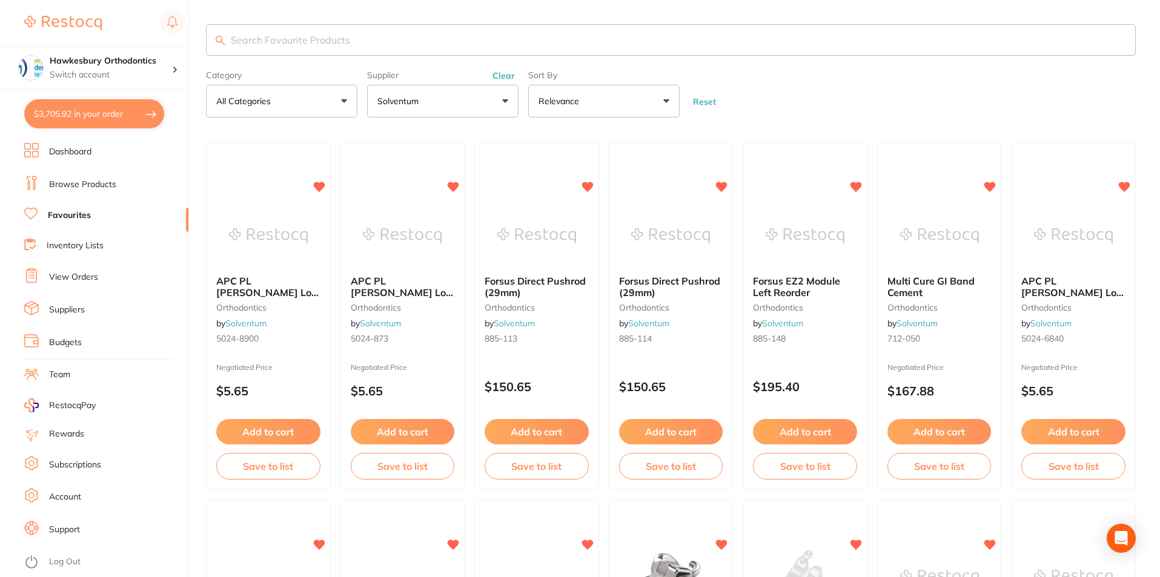
click at [908, 92] on form "Category All Categories All Categories orthodontics Clear Category false All Ca…" at bounding box center [671, 91] width 930 height 52
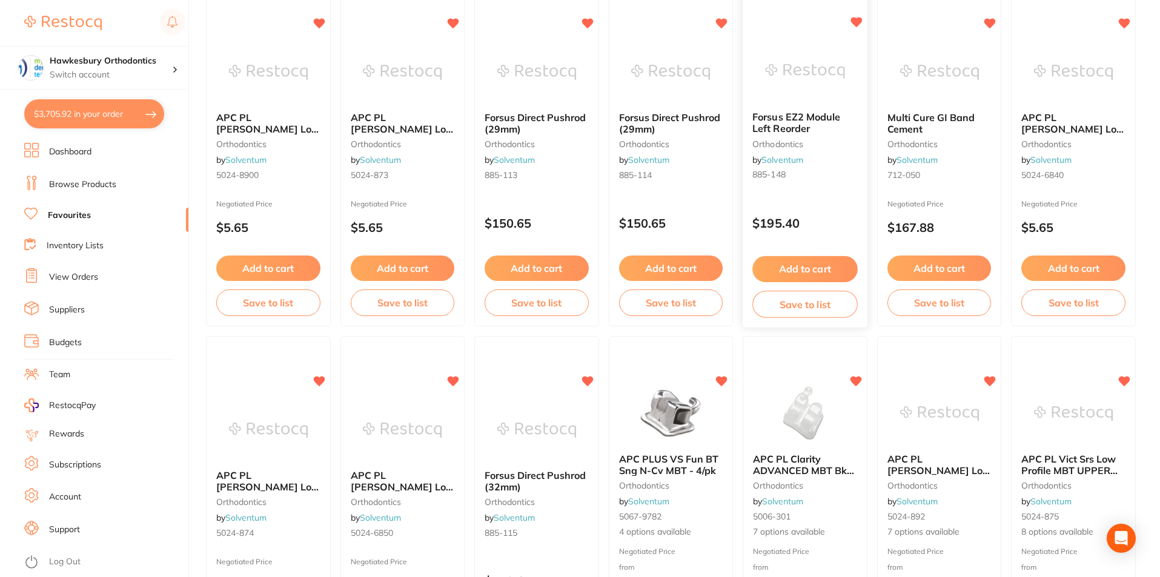
scroll to position [242, 0]
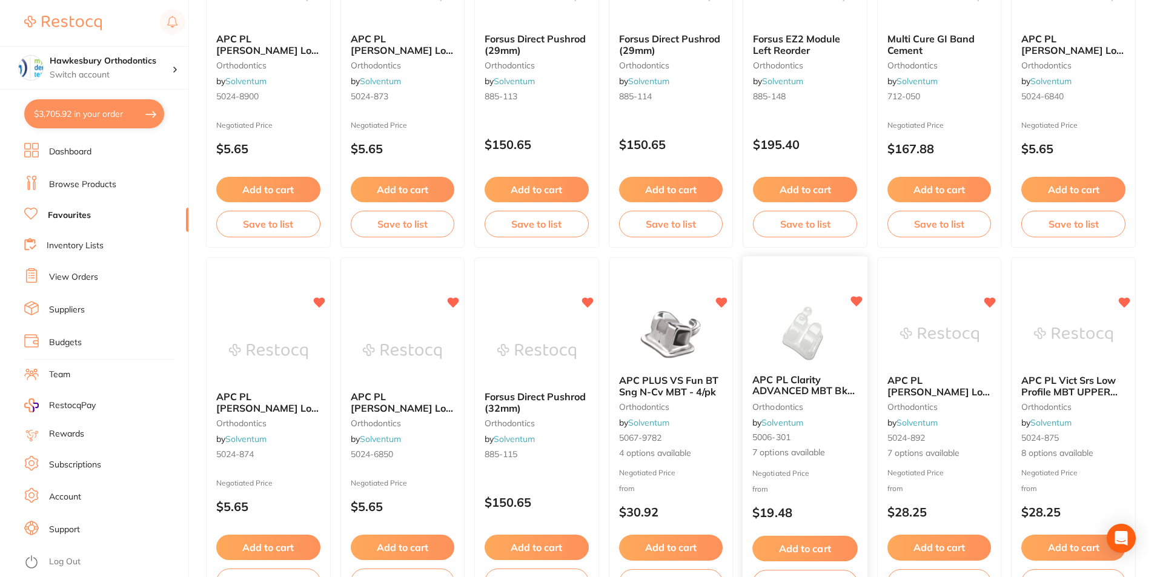
click at [792, 402] on small "orthodontics" at bounding box center [804, 407] width 105 height 10
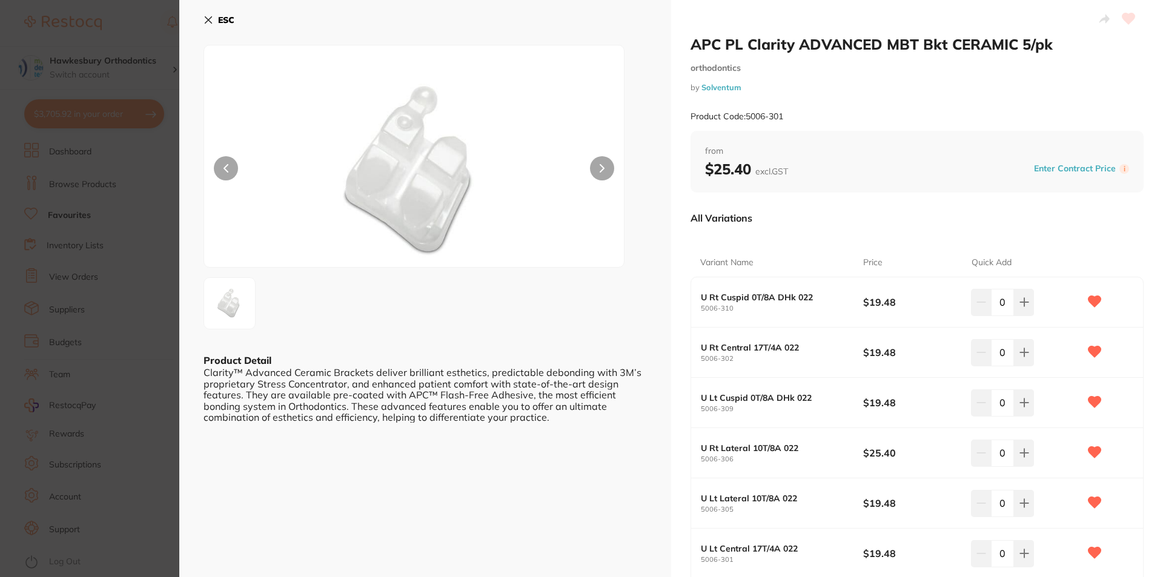
click at [211, 18] on icon at bounding box center [208, 20] width 7 height 7
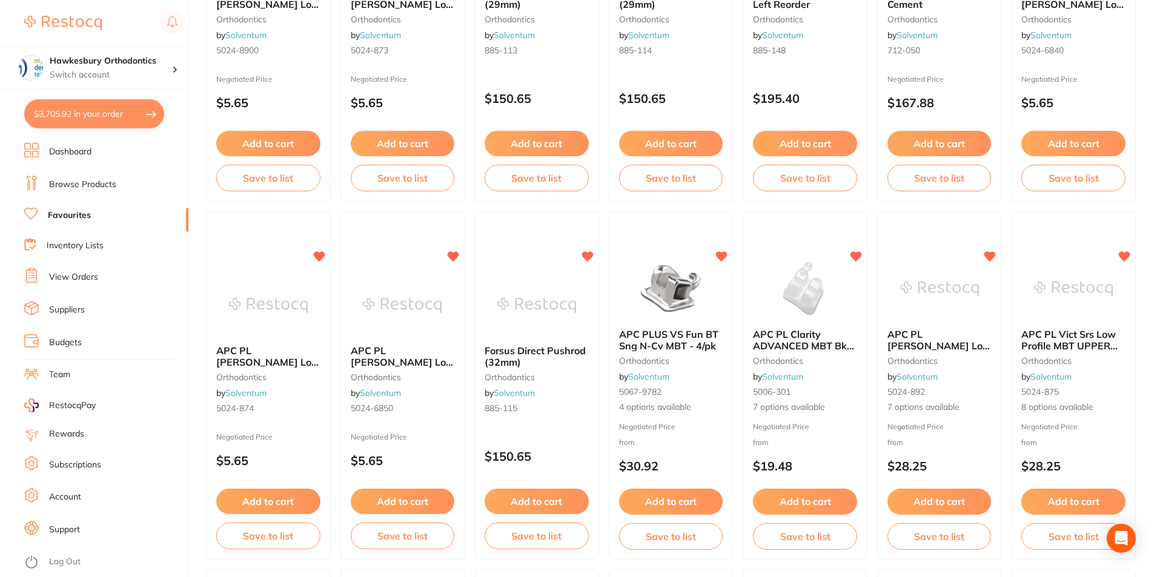
scroll to position [303, 0]
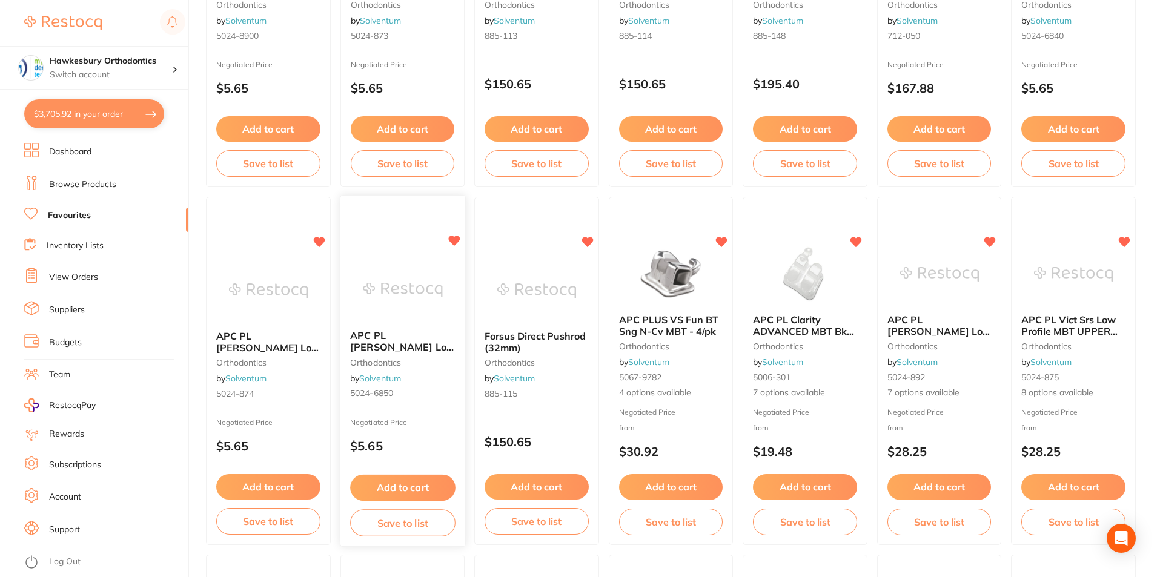
click at [382, 363] on small "orthodontics" at bounding box center [402, 363] width 105 height 10
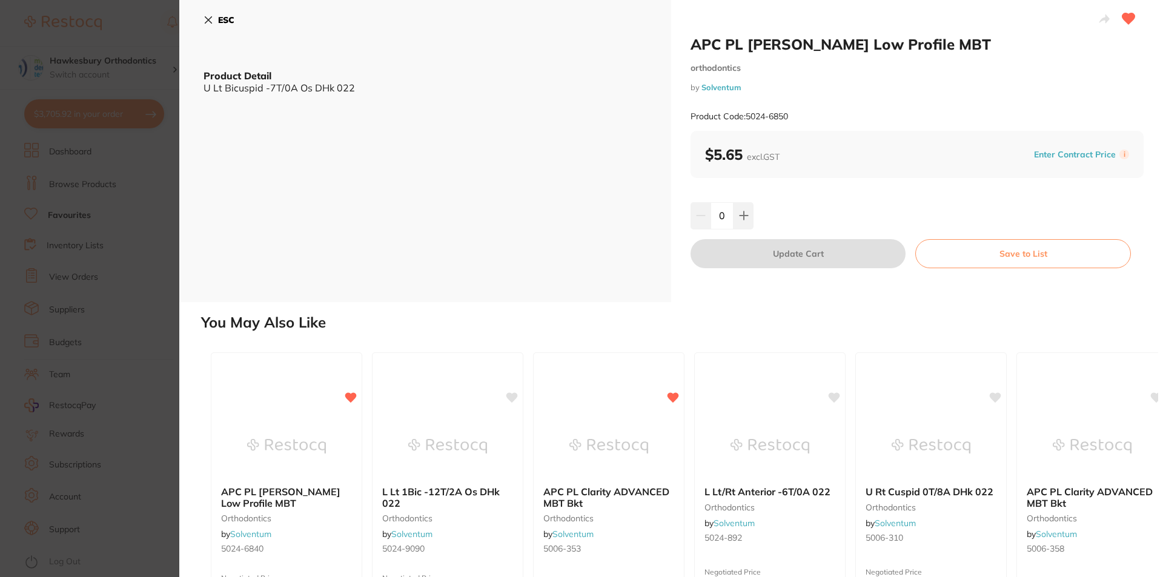
click at [205, 18] on icon at bounding box center [208, 20] width 10 height 10
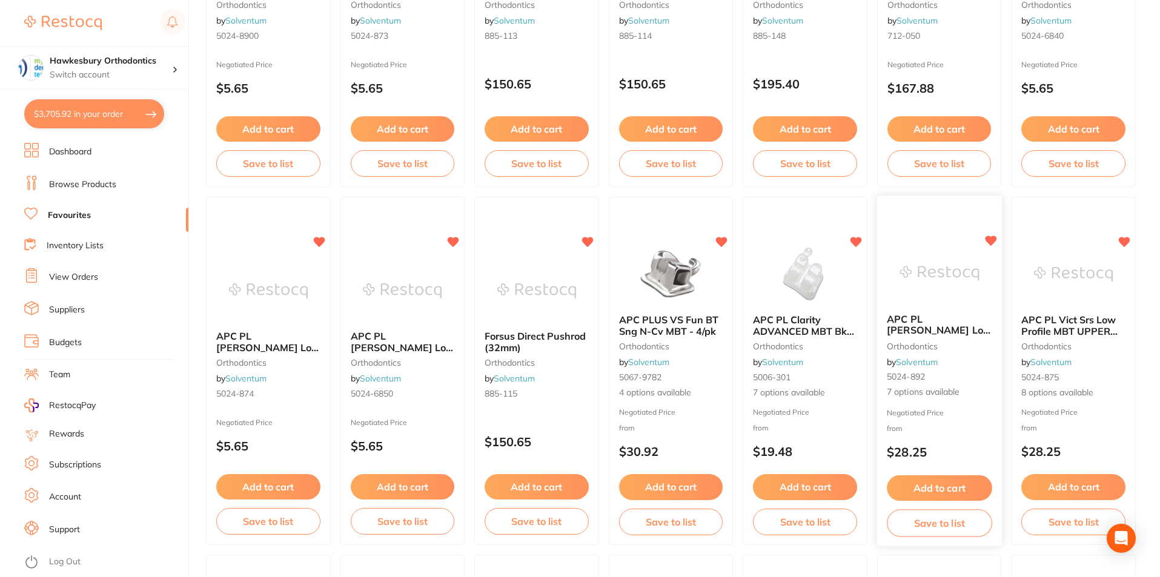
click at [904, 326] on span "APC PL [PERSON_NAME] Low Profile MBT LOWER 5/Pk" at bounding box center [939, 336] width 105 height 46
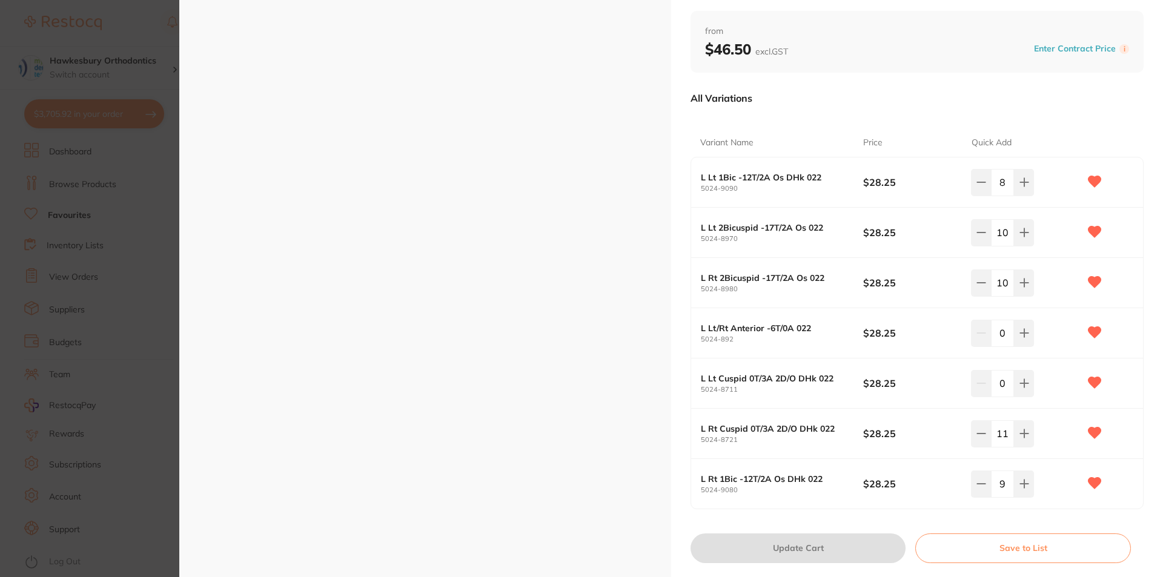
scroll to position [121, 0]
click at [480, 105] on div "ESC Product Detail APC PL Vict Srs Low Profile MBT LOWER 5/Pk" at bounding box center [425, 237] width 492 height 717
